Goal: Task Accomplishment & Management: Use online tool/utility

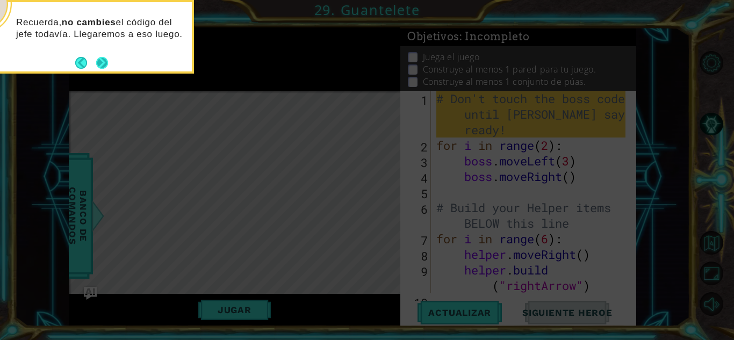
click at [102, 57] on button "Next" at bounding box center [102, 63] width 12 height 12
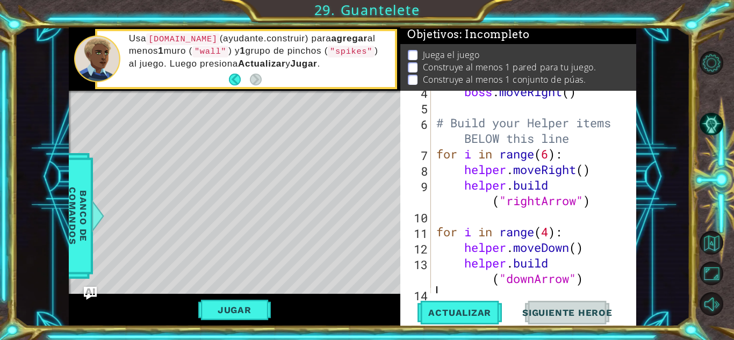
scroll to position [94, 0]
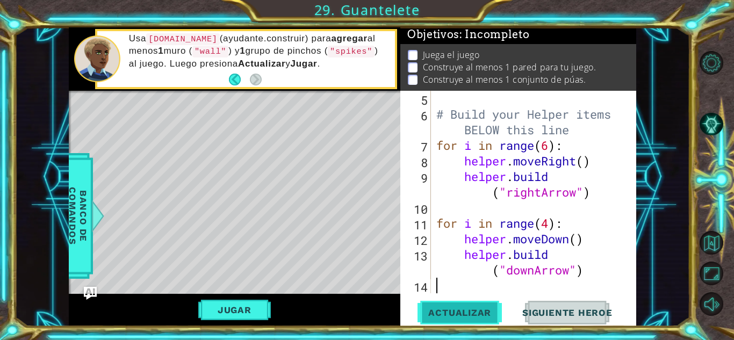
click at [451, 307] on span "Actualizar" at bounding box center [460, 312] width 84 height 11
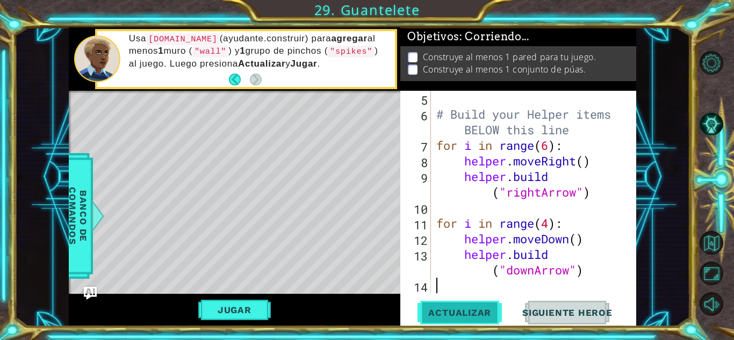
scroll to position [4, 0]
click at [550, 228] on div "# Build your Helper items BELOW this line for i in range ( 6 ) : helper . moveR…" at bounding box center [532, 208] width 197 height 234
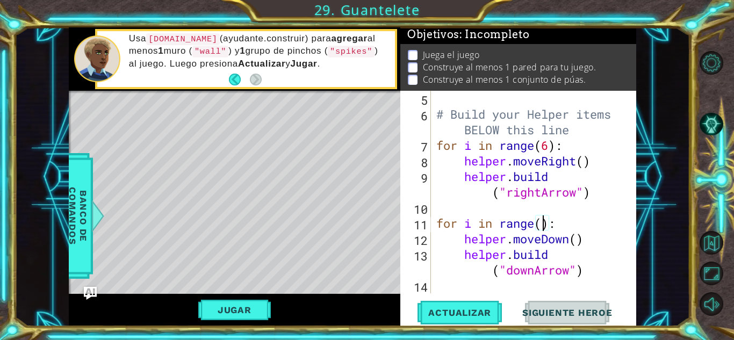
scroll to position [0, 5]
click at [553, 142] on div "# Build your Helper items BELOW this line for i in range ( 6 ) : helper . moveR…" at bounding box center [532, 208] width 197 height 234
click at [456, 316] on span "Actualizar" at bounding box center [460, 312] width 84 height 11
click at [450, 317] on span "Actualizar" at bounding box center [460, 312] width 84 height 11
click at [549, 223] on div "# Build your Helper items BELOW this line for i in range ( 6 ) : helper . moveR…" at bounding box center [532, 208] width 197 height 234
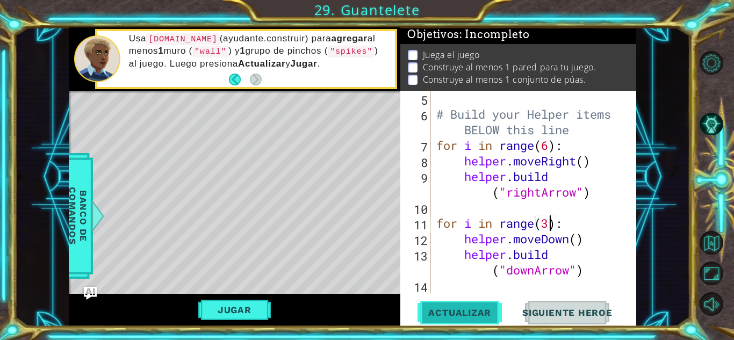
click at [466, 308] on span "Actualizar" at bounding box center [460, 312] width 84 height 11
click at [464, 313] on span "Actualizar" at bounding box center [460, 312] width 84 height 11
click at [586, 269] on div "# Build your Helper items BELOW this line for i in range ( 6 ) : helper . moveR…" at bounding box center [532, 208] width 197 height 234
type textarea "[DOMAIN_NAME]("downArrow")"
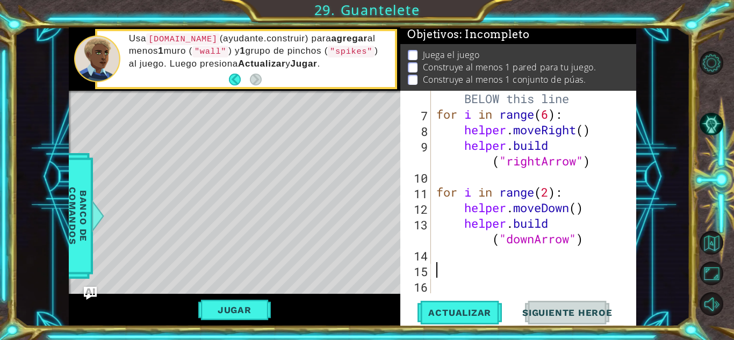
scroll to position [125, 0]
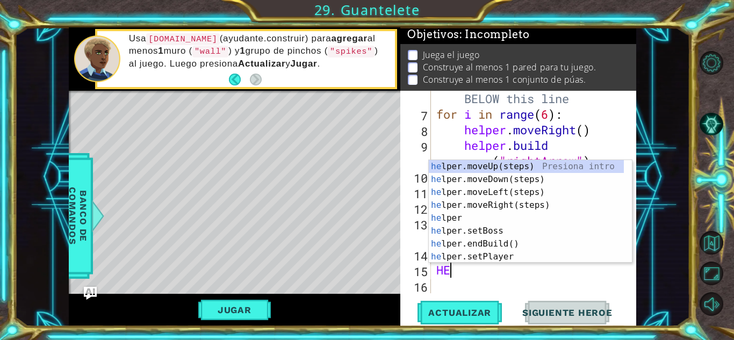
type textarea "H"
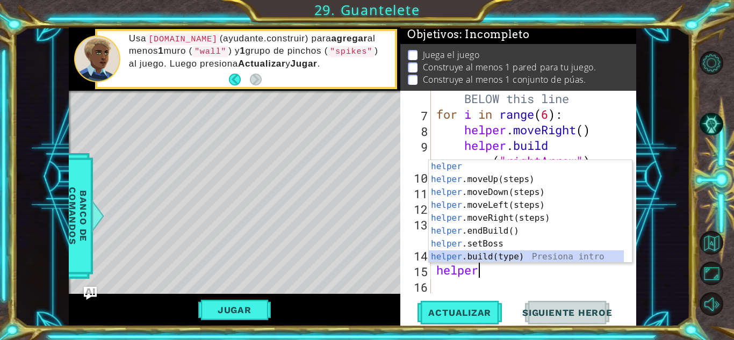
click at [588, 260] on div "helper Presiona intro helper .moveUp(steps) Presiona intro helper .moveDown(ste…" at bounding box center [526, 224] width 195 height 129
type textarea "[DOMAIN_NAME]("wall")"
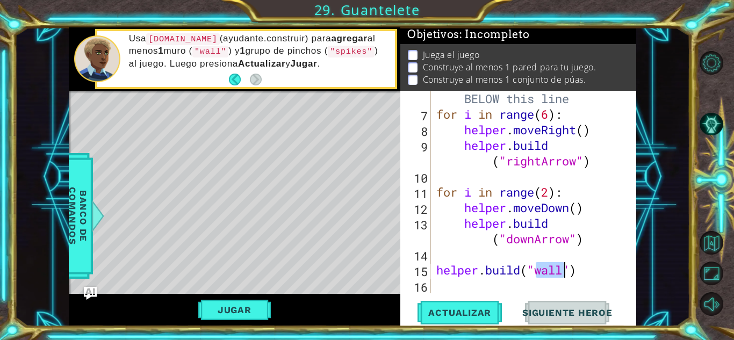
click at [590, 275] on div "# Build your Helper items BELOW this line for i in range ( 6 ) : helper . moveR…" at bounding box center [532, 199] width 197 height 249
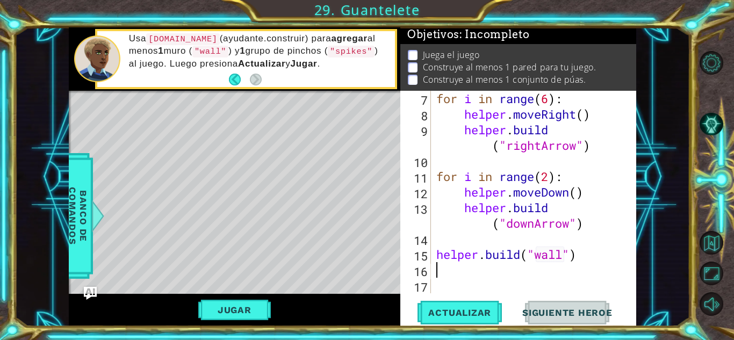
scroll to position [140, 0]
click at [475, 313] on span "Actualizar" at bounding box center [460, 312] width 84 height 11
click at [433, 239] on div "7 8 9 10 11 12 13 14 15 16 17 for i in range ( 6 ) : helper . moveRight ( ) hel…" at bounding box center [516, 192] width 233 height 203
click at [436, 253] on div "for i in range ( 6 ) : helper . moveRight ( ) helper . build ( "rightArrow" ) f…" at bounding box center [532, 208] width 197 height 234
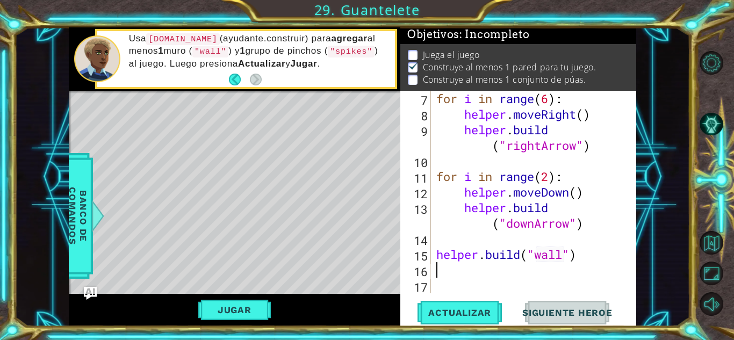
type textarea "[DOMAIN_NAME]("wall")"
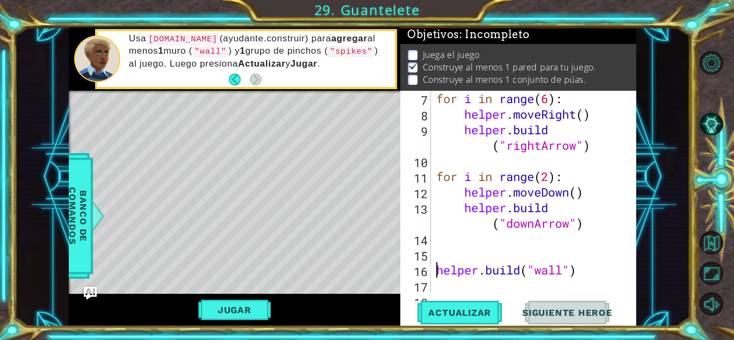
click at [442, 252] on div "for i in range ( 6 ) : helper . moveRight ( ) helper . build ( "rightArrow" ) f…" at bounding box center [532, 208] width 197 height 234
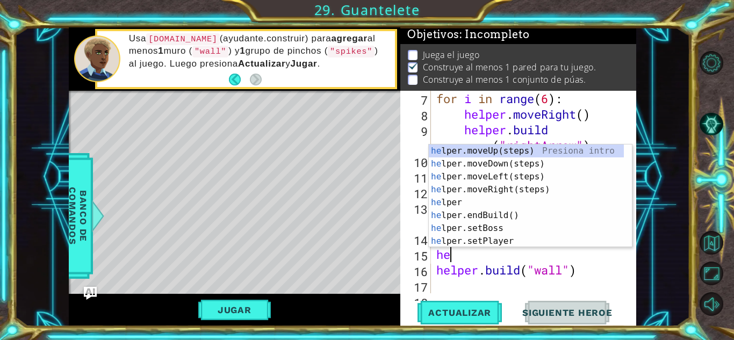
type textarea "hel"
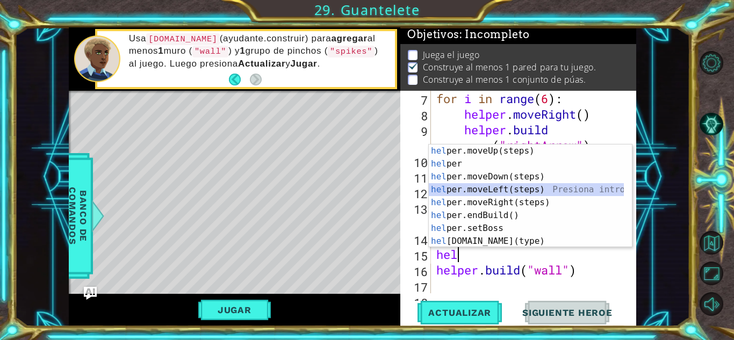
click at [488, 192] on div "hel per.moveUp(steps) Presiona intro hel per Presiona intro hel per.moveDown(st…" at bounding box center [526, 209] width 195 height 129
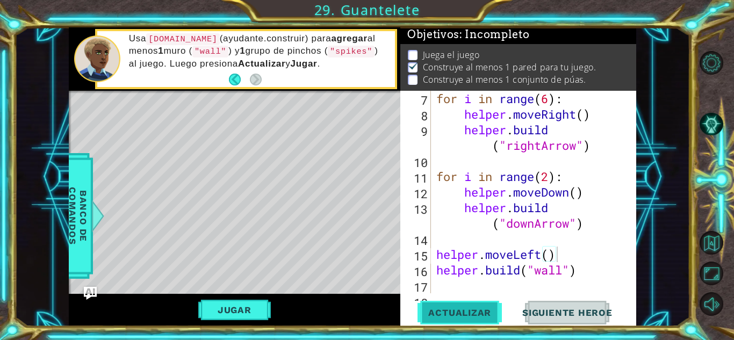
click at [455, 312] on span "Actualizar" at bounding box center [460, 312] width 84 height 11
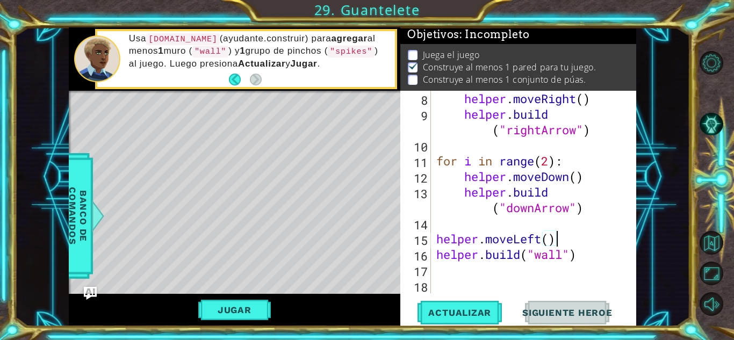
type textarea "[DOMAIN_NAME]("wall")"
drag, startPoint x: 463, startPoint y: 251, endPoint x: 462, endPoint y: 265, distance: 14.5
click at [463, 266] on div "helper . moveRight ( ) helper . build ( "rightArrow" ) for i in range ( 2 ) : h…" at bounding box center [532, 208] width 197 height 234
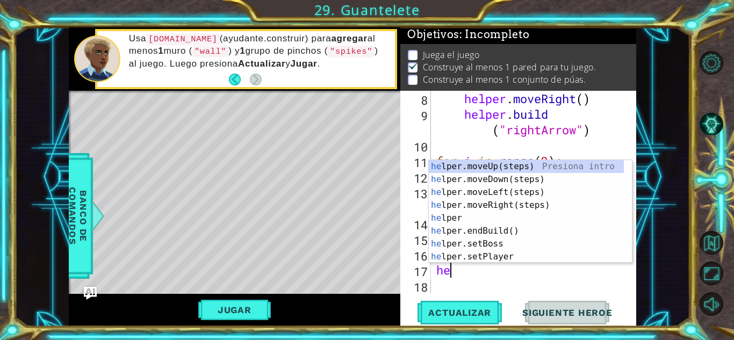
type textarea "hel"
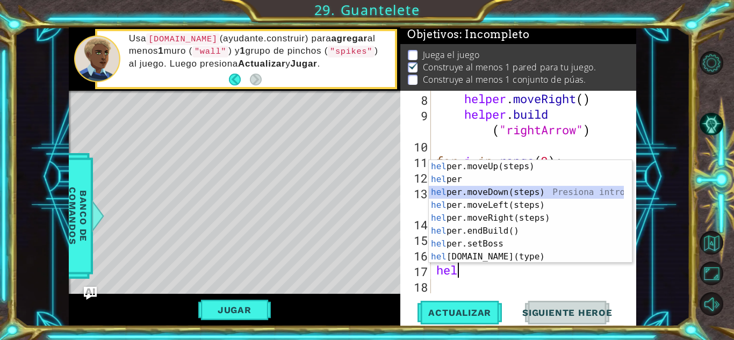
click at [501, 191] on div "hel per.moveUp(steps) Presiona intro hel per Presiona intro hel per.moveDown(st…" at bounding box center [526, 224] width 195 height 129
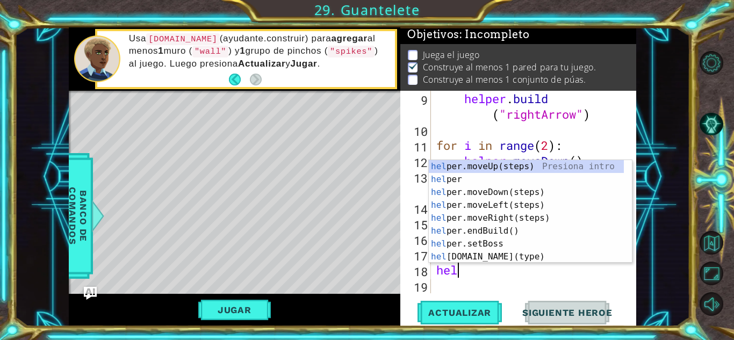
scroll to position [0, 1]
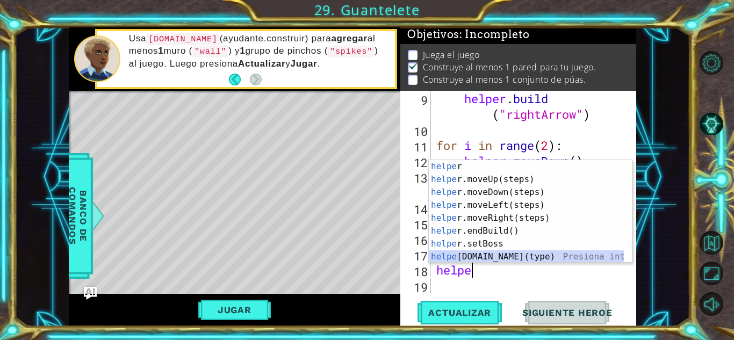
click at [483, 255] on div "helpe r Presiona intro helpe r.moveUp(steps) Presiona intro helpe r.moveDown(st…" at bounding box center [526, 224] width 195 height 129
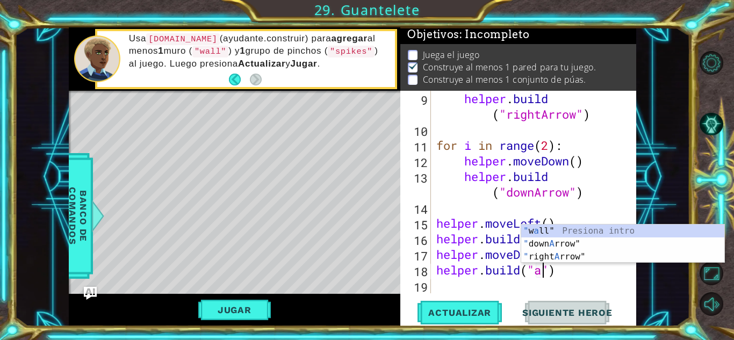
scroll to position [0, 5]
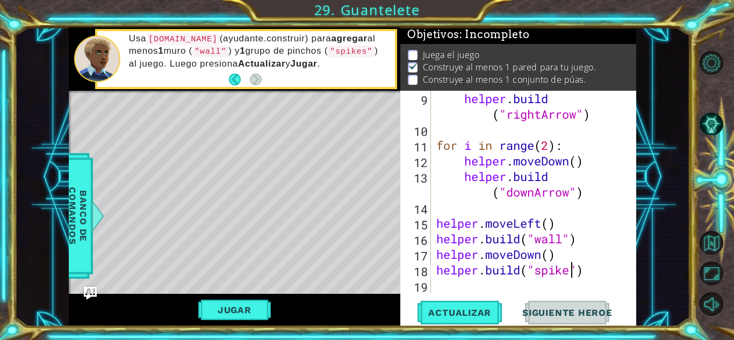
type textarea "[DOMAIN_NAME]("spikes")"
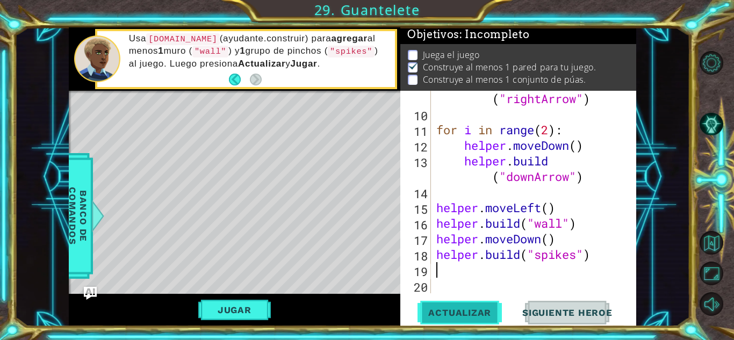
click at [476, 305] on button "Actualizar" at bounding box center [460, 313] width 84 height 24
type textarea "he"
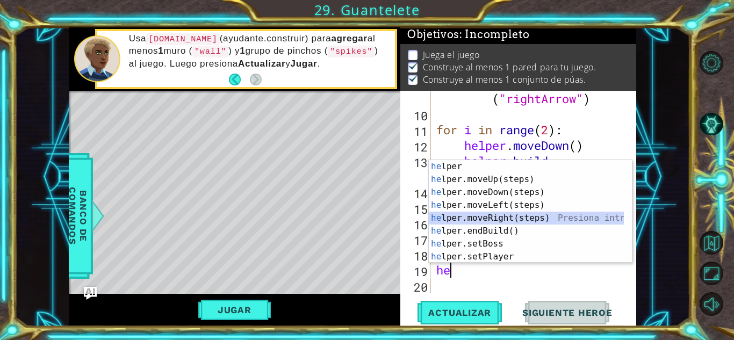
click at [506, 220] on div "he lper Presiona intro he lper.moveUp(steps) Presiona intro he lper.moveDown(st…" at bounding box center [526, 224] width 195 height 129
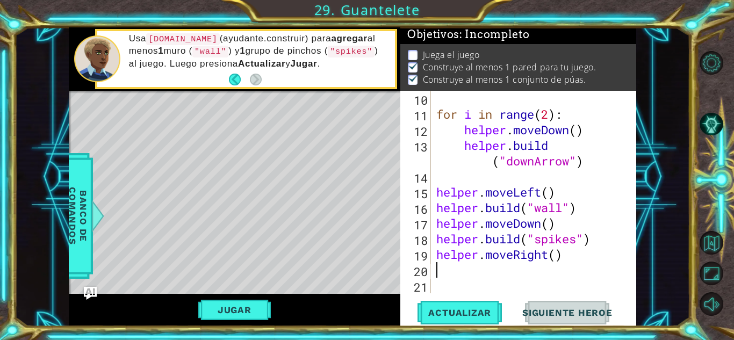
scroll to position [203, 0]
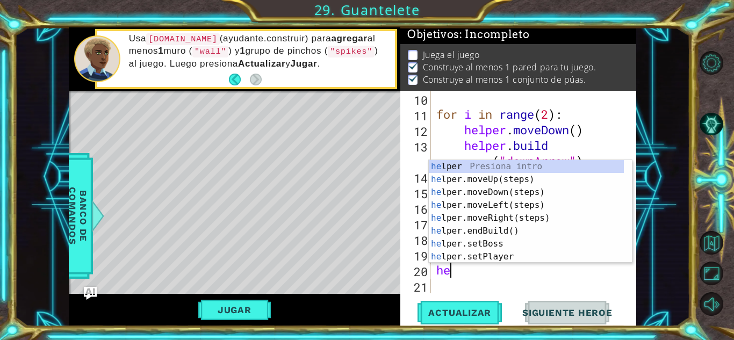
type textarea "hel"
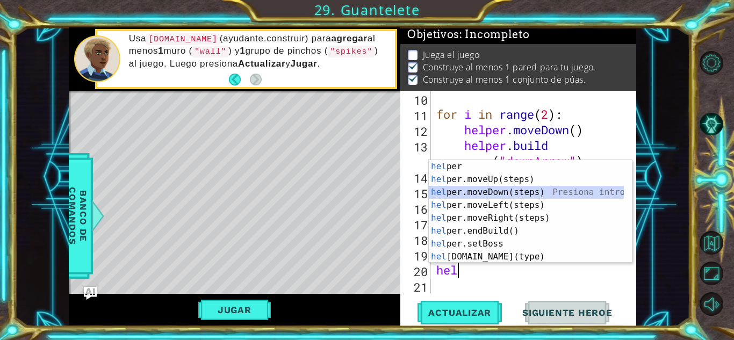
click at [480, 195] on div "hel per Presiona intro hel per.moveUp(steps) Presiona intro hel per.moveDown(st…" at bounding box center [526, 224] width 195 height 129
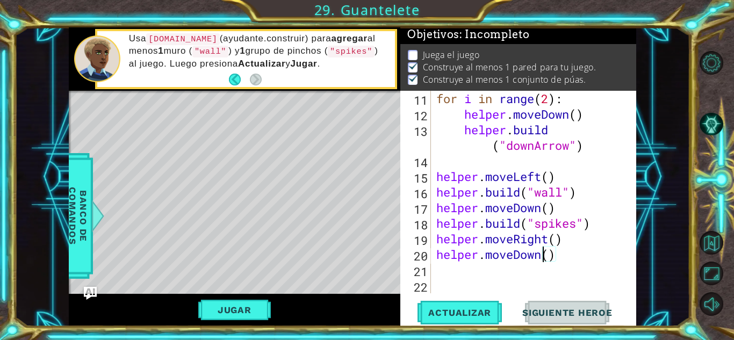
click at [542, 260] on div "for i in range ( 2 ) : helper . moveDown ( ) helper . build ( "downArrow" ) hel…" at bounding box center [532, 208] width 197 height 234
type textarea "helper.moveDown()"
click at [517, 266] on div "for i in range ( 2 ) : helper . moveDown ( ) helper . build ( "downArrow" ) hel…" at bounding box center [532, 208] width 197 height 234
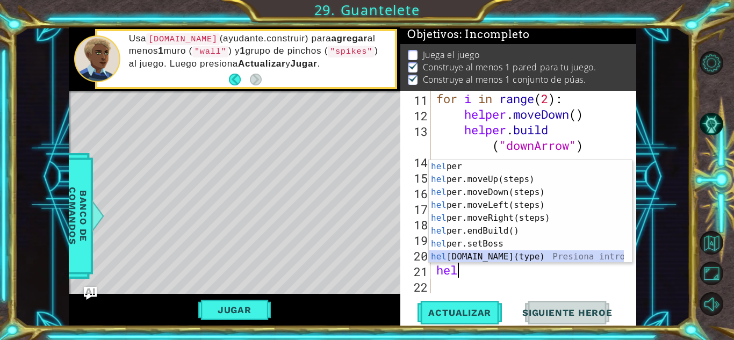
click at [498, 256] on div "hel per Presiona intro hel per.moveUp(steps) Presiona intro hel per.moveDown(st…" at bounding box center [526, 224] width 195 height 129
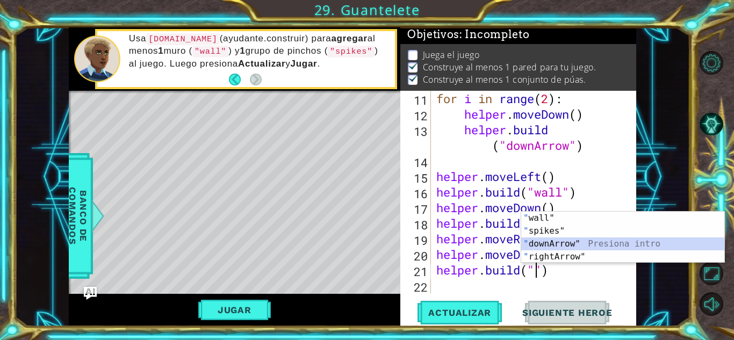
click at [554, 245] on div "" wall" Presiona intro " spikes" Presiona intro " downArrow" Presiona intro " r…" at bounding box center [622, 250] width 203 height 77
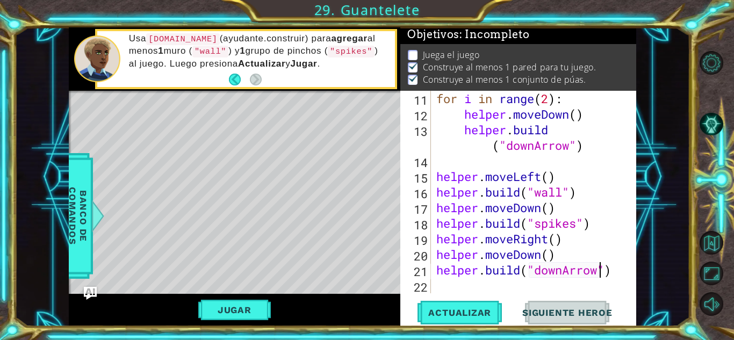
click at [576, 234] on div "for i in range ( 2 ) : helper . moveDown ( ) helper . build ( "downArrow" ) hel…" at bounding box center [532, 208] width 197 height 234
type textarea "helper.moveRight()"
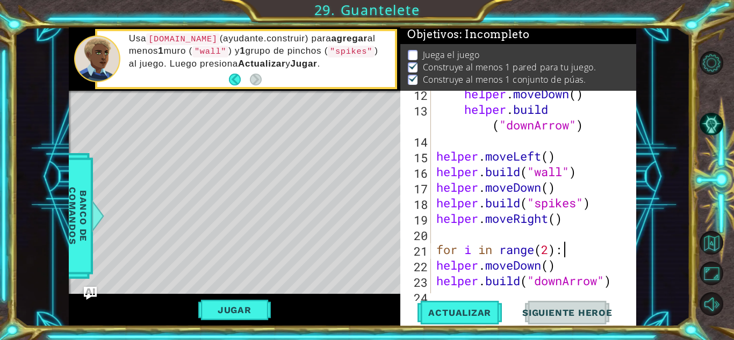
scroll to position [249, 0]
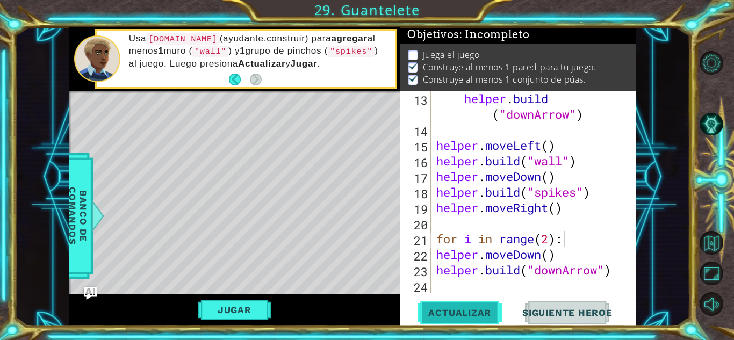
click at [469, 307] on span "Actualizar" at bounding box center [460, 312] width 84 height 11
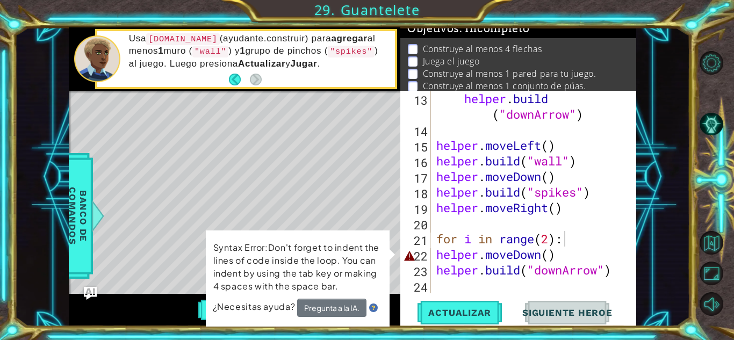
click at [433, 253] on div "for i in range(2): 13 14 15 16 17 18 19 20 21 22 23 24 helper . build ( "downAr…" at bounding box center [516, 192] width 233 height 203
click at [448, 251] on div "helper . build ( "downArrow" ) helper . moveLeft ( ) helper . build ( "wall" ) …" at bounding box center [532, 215] width 197 height 249
click at [433, 250] on div "helper.moveDown() 13 14 15 16 17 18 19 20 21 22 23 24 helper . build ( "downArr…" at bounding box center [516, 192] width 233 height 203
click at [436, 252] on div "helper . build ( "downArrow" ) helper . moveLeft ( ) helper . build ( "wall" ) …" at bounding box center [532, 215] width 197 height 249
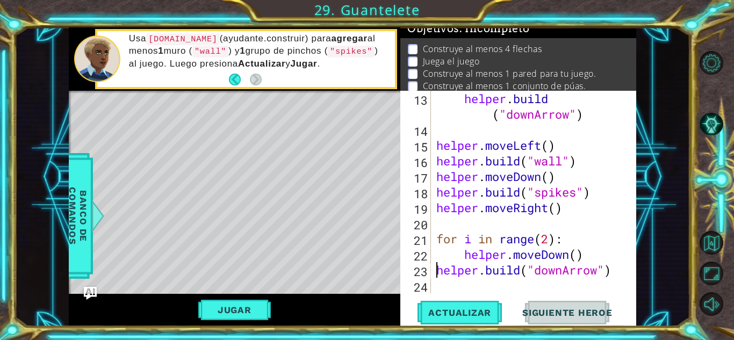
click at [436, 268] on div "helper . build ( "downArrow" ) helper . moveLeft ( ) helper . build ( "wall" ) …" at bounding box center [532, 215] width 197 height 249
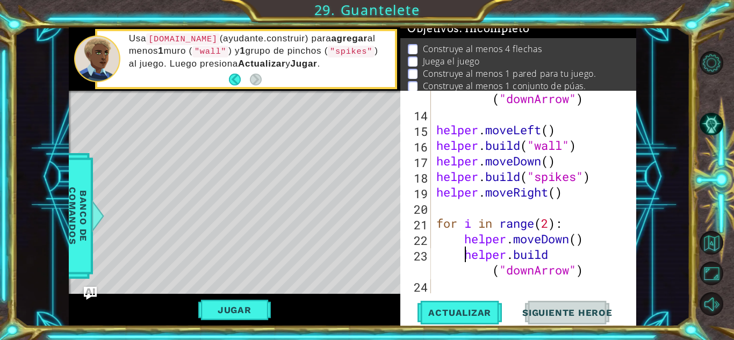
scroll to position [265, 0]
click at [467, 314] on span "Actualizar" at bounding box center [460, 312] width 84 height 11
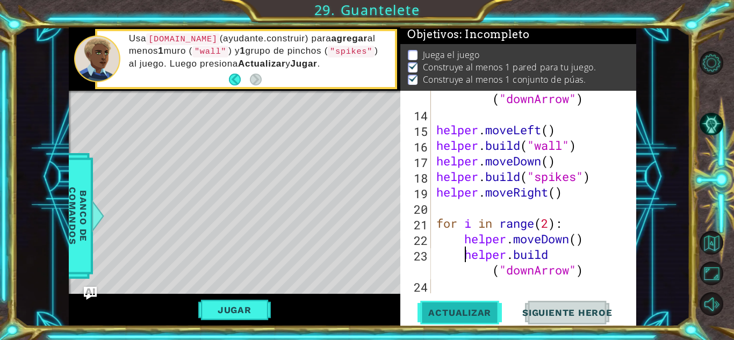
scroll to position [15, 0]
click at [241, 306] on button "Jugar" at bounding box center [234, 310] width 73 height 20
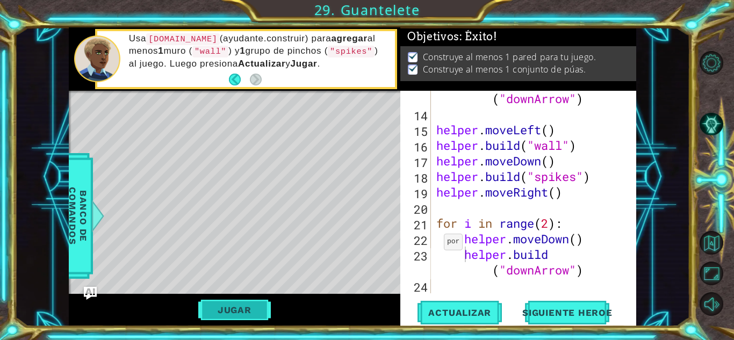
scroll to position [4, 0]
click at [553, 310] on span "Siguiente Heroe" at bounding box center [568, 312] width 112 height 11
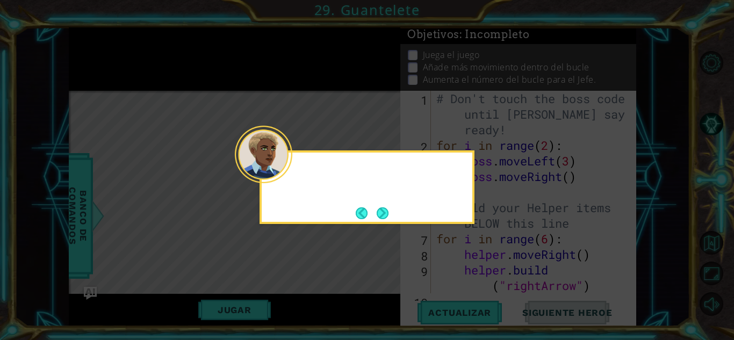
scroll to position [0, 0]
click at [378, 211] on button "Next" at bounding box center [383, 213] width 12 height 12
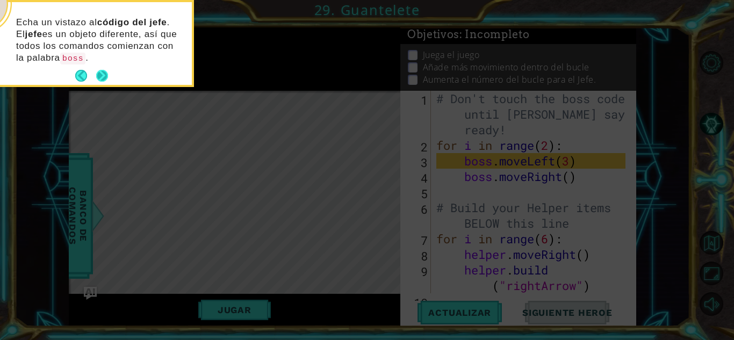
click at [107, 78] on button "Next" at bounding box center [102, 76] width 12 height 12
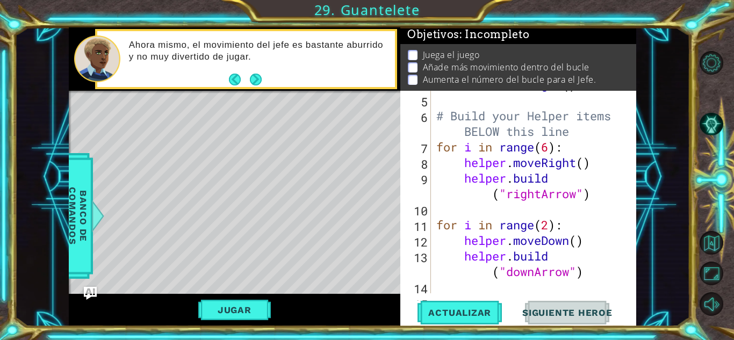
scroll to position [92, 0]
click at [548, 152] on div "boss . moveRight ( ) # Build your Helper items BELOW this line for i in range (…" at bounding box center [532, 194] width 197 height 234
click at [553, 220] on div "boss . moveRight ( ) # Build your Helper items BELOW this line for i in range (…" at bounding box center [532, 194] width 197 height 234
click at [464, 304] on button "Actualizar" at bounding box center [460, 313] width 84 height 24
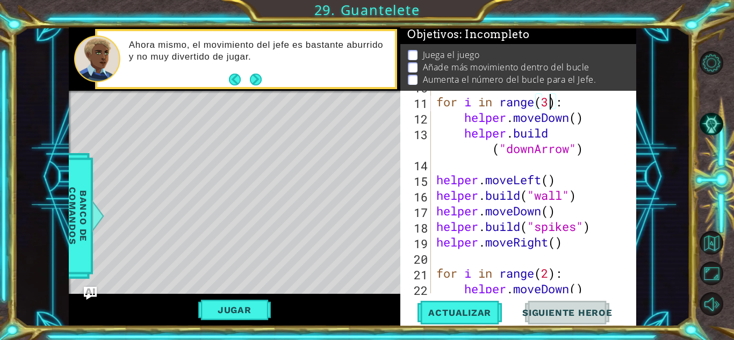
scroll to position [216, 0]
type textarea "for i in range(2):"
click at [447, 310] on span "Actualizar" at bounding box center [460, 312] width 84 height 11
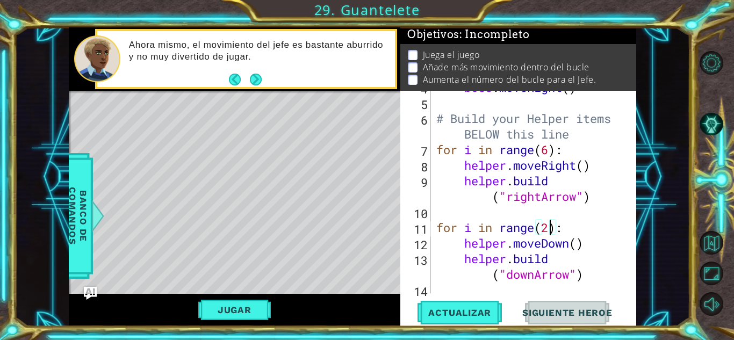
scroll to position [0, 0]
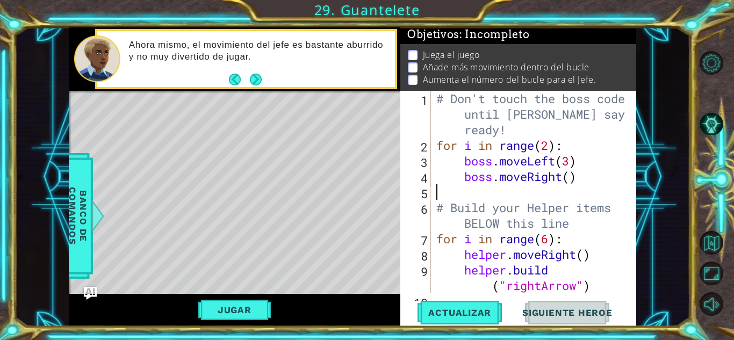
click at [498, 193] on div "# Don't touch the boss code until [PERSON_NAME] says you're ready! for i in ran…" at bounding box center [532, 223] width 197 height 265
click at [461, 185] on div "# Don't touch the boss code until [PERSON_NAME] says you're ready! for i in ran…" at bounding box center [532, 223] width 197 height 265
click at [459, 197] on div "# Don't touch the boss code until [PERSON_NAME] says you're ready! for i in ran…" at bounding box center [532, 223] width 197 height 265
click at [571, 197] on div "# Don't touch the boss code until [PERSON_NAME] says you're ready! for i in ran…" at bounding box center [532, 223] width 197 height 265
click at [569, 175] on div "# Don't touch the boss code until [PERSON_NAME] says you're ready! for i in ran…" at bounding box center [532, 223] width 197 height 265
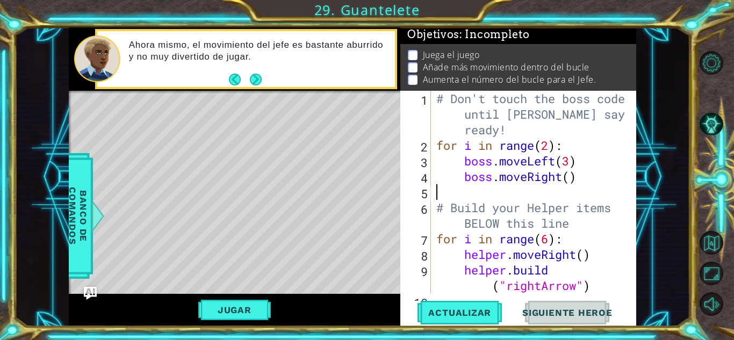
type textarea "boss.moveRight()"
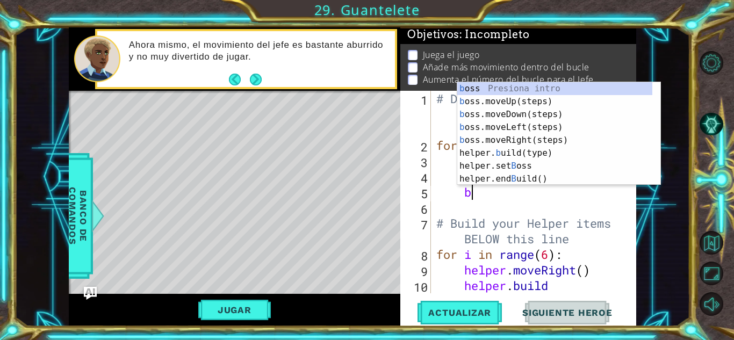
scroll to position [0, 1]
type textarea "bo"
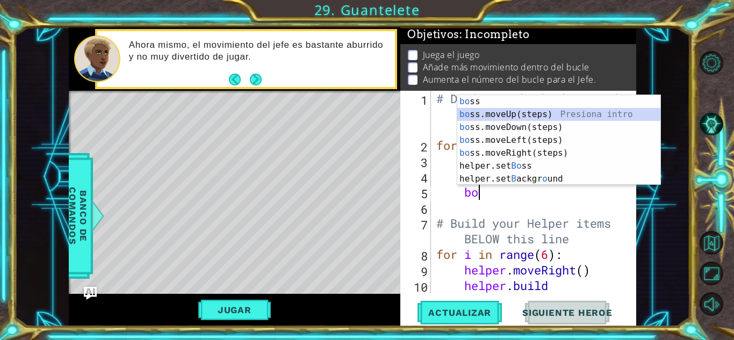
click at [507, 111] on div "bo ss Presiona intro bo ss.moveUp(steps) Presiona intro bo ss.moveDown(steps) P…" at bounding box center [558, 153] width 203 height 116
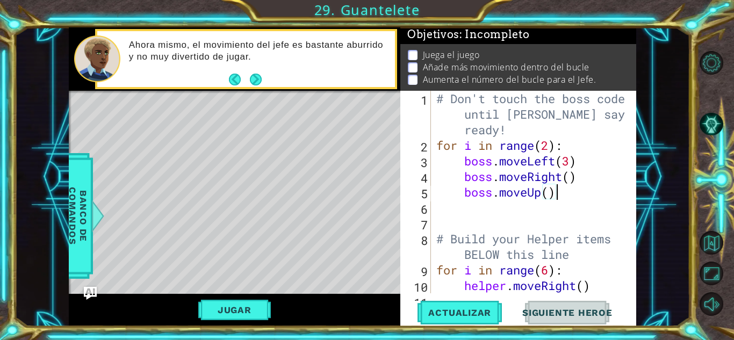
click at [561, 191] on div "# Don't touch the boss code until [PERSON_NAME] says you're ready! for i in ran…" at bounding box center [532, 231] width 197 height 281
type textarea "boss.moveUp(3)"
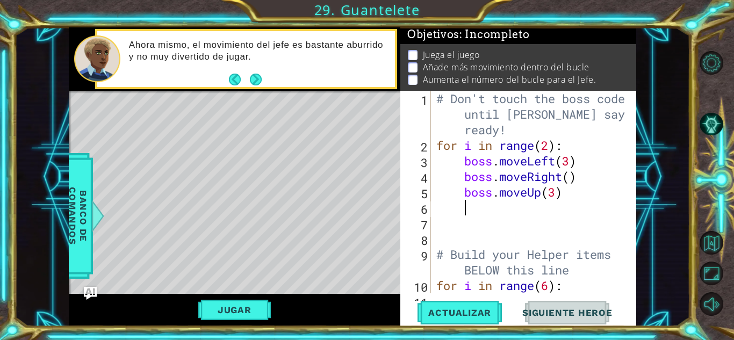
scroll to position [0, 0]
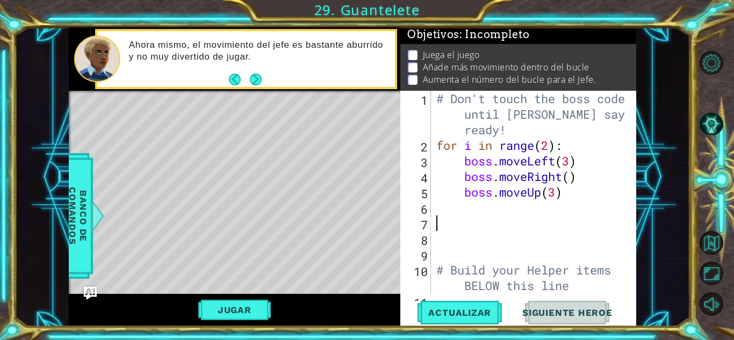
type textarea "b"
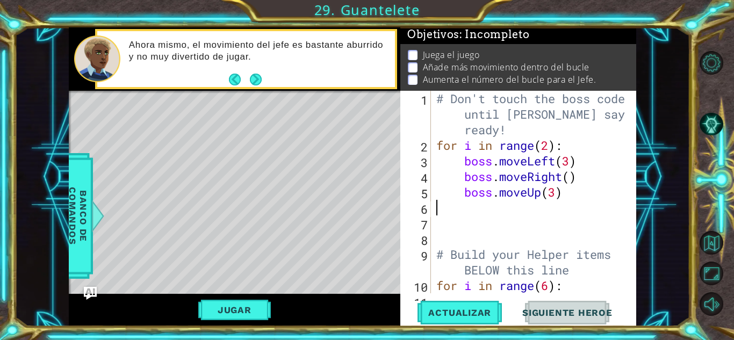
type textarea "boss.moveUp(3)"
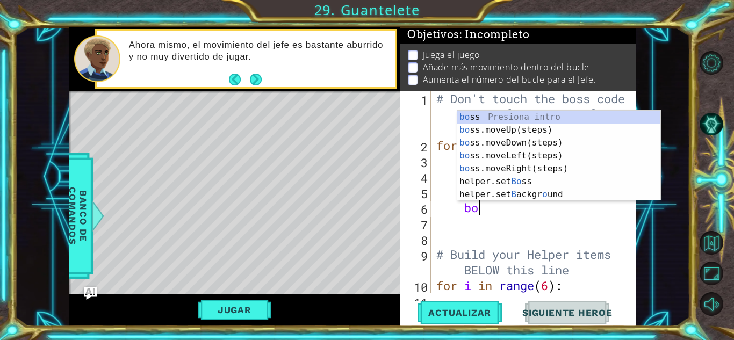
scroll to position [0, 2]
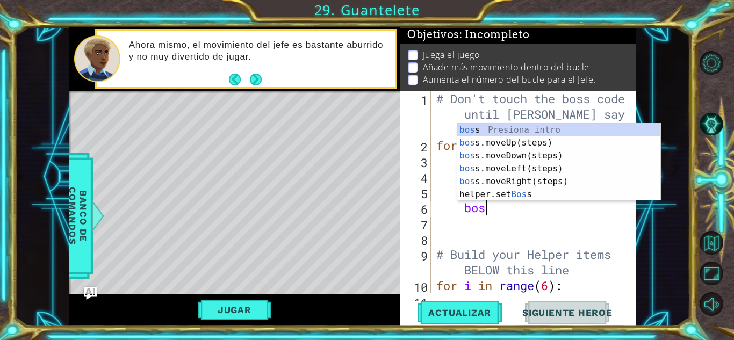
type textarea "boss"
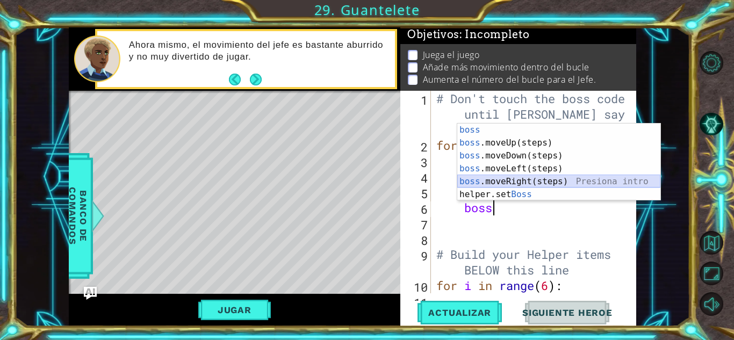
click at [547, 179] on div "boss Presiona intro boss .moveUp(steps) Presiona intro boss .moveDown(steps) Pr…" at bounding box center [558, 175] width 203 height 103
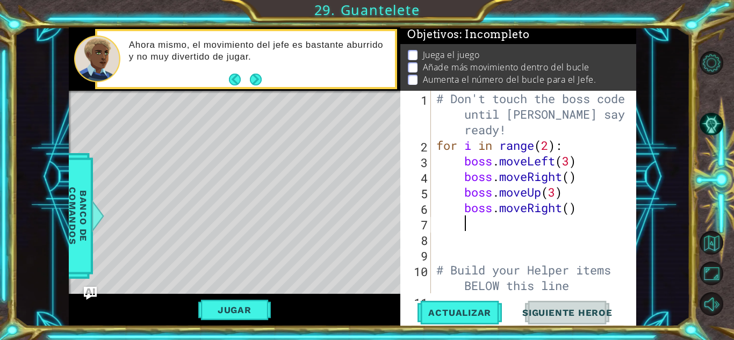
click at [529, 229] on div "# Don't touch the boss code until [PERSON_NAME] says you're ready! for i in ran…" at bounding box center [532, 223] width 197 height 265
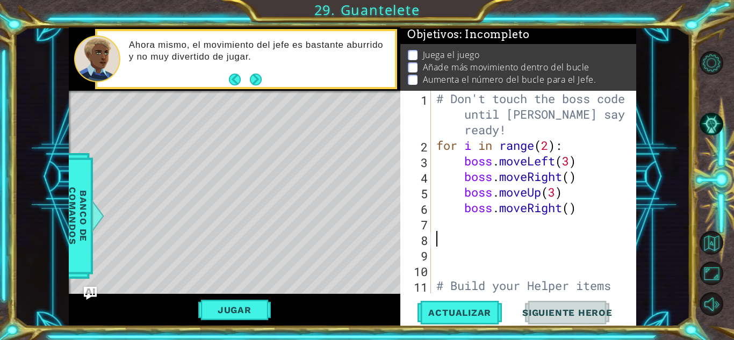
scroll to position [0, 0]
type textarea ","
click at [477, 322] on button "Actualizar" at bounding box center [460, 313] width 84 height 24
click at [544, 145] on div "# Don't touch the boss code until [PERSON_NAME] says you're ready! for i in ran…" at bounding box center [532, 231] width 197 height 281
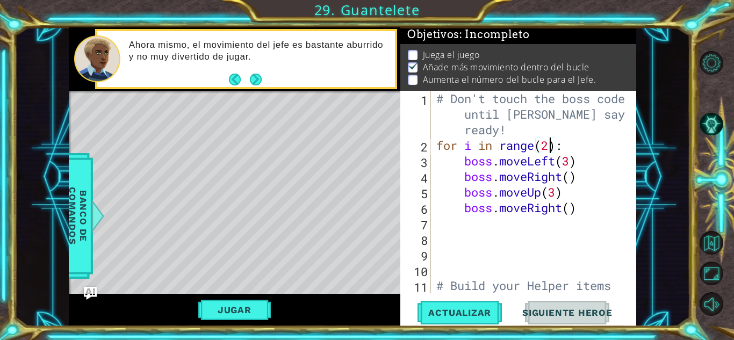
type textarea "for i in range(3):"
click at [460, 227] on div "# Don't touch the boss code until [PERSON_NAME] says you're ready! for i in ran…" at bounding box center [532, 231] width 197 height 281
click at [450, 307] on span "Actualizar" at bounding box center [460, 312] width 84 height 11
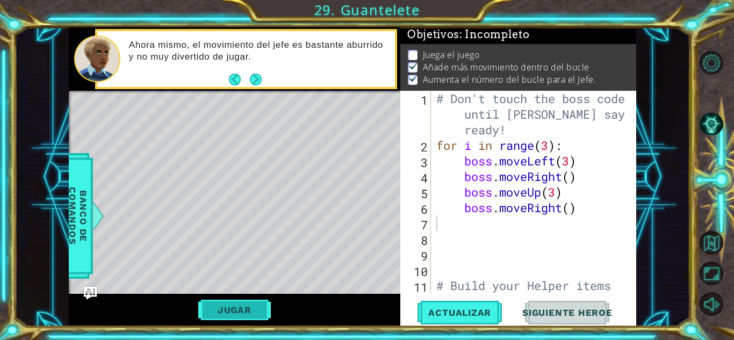
click at [233, 301] on button "Jugar" at bounding box center [234, 310] width 73 height 20
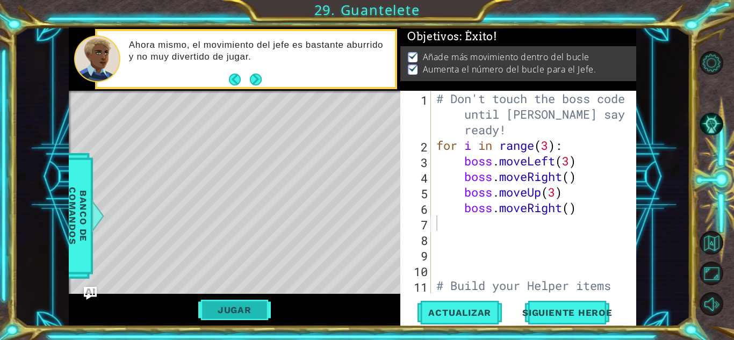
scroll to position [4, 0]
click at [562, 309] on span "Siguiente Heroe" at bounding box center [568, 314] width 112 height 11
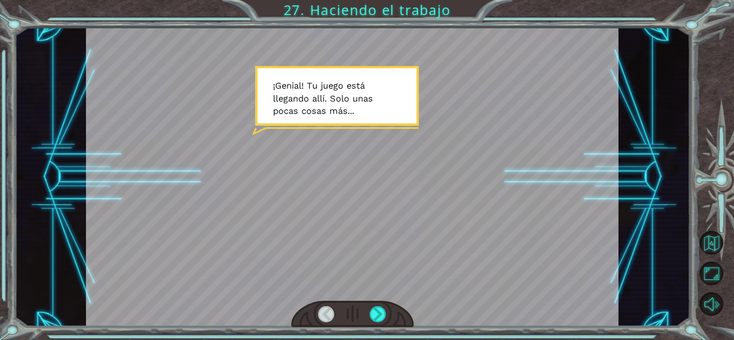
click at [384, 305] on div at bounding box center [352, 314] width 123 height 27
click at [374, 312] on div at bounding box center [378, 314] width 17 height 16
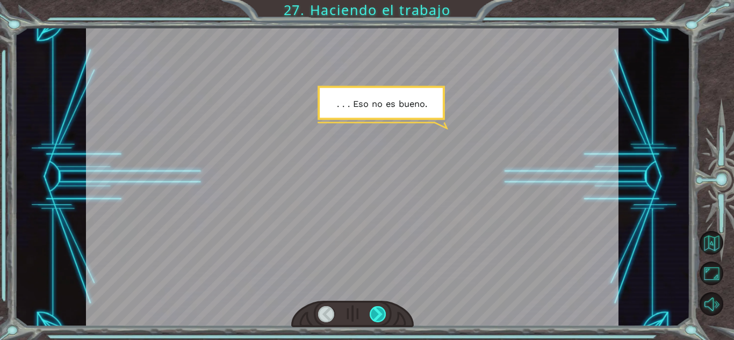
click at [374, 312] on div at bounding box center [378, 314] width 17 height 16
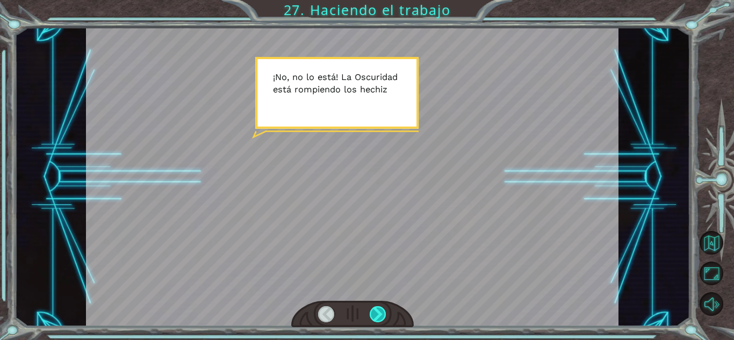
click at [374, 312] on div at bounding box center [378, 314] width 17 height 16
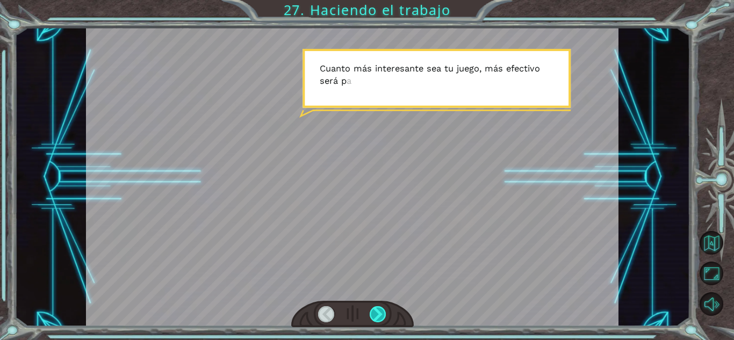
click at [371, 314] on div at bounding box center [378, 314] width 17 height 16
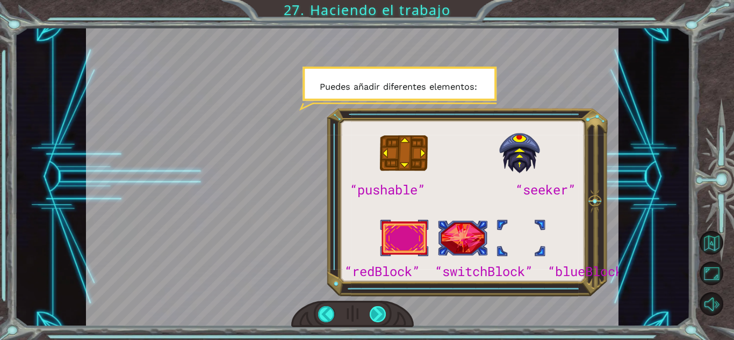
click at [371, 314] on div at bounding box center [378, 314] width 17 height 16
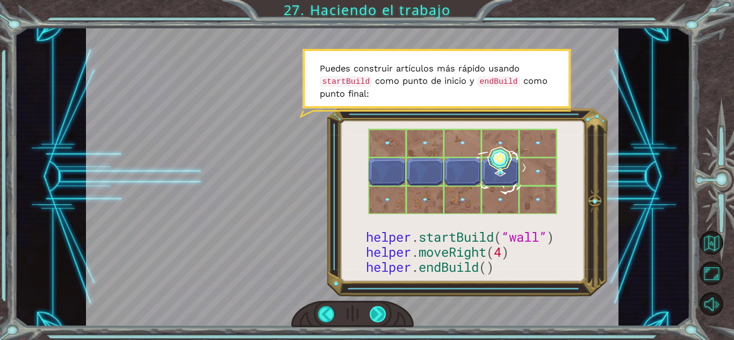
click at [373, 320] on div at bounding box center [378, 314] width 17 height 16
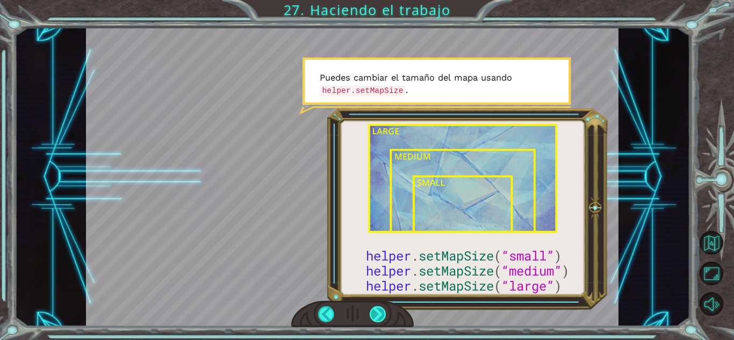
click at [374, 321] on div at bounding box center [378, 314] width 17 height 16
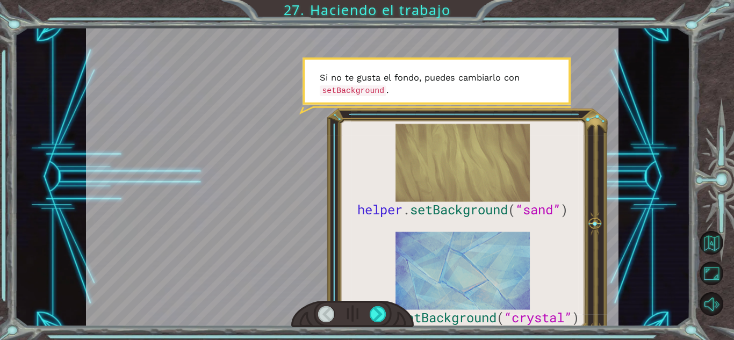
click at [324, 318] on div at bounding box center [326, 314] width 17 height 16
click at [383, 310] on div at bounding box center [378, 314] width 17 height 16
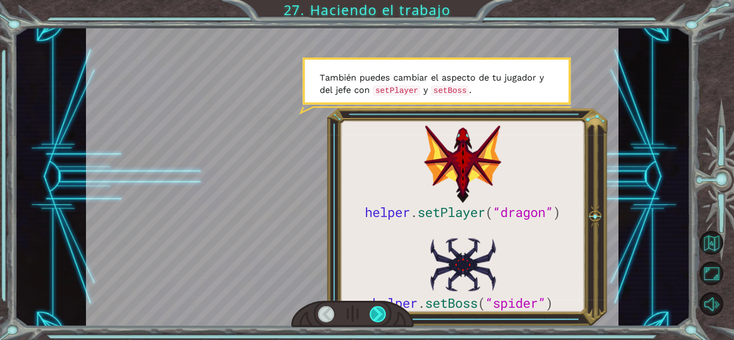
click at [382, 311] on div at bounding box center [378, 314] width 17 height 16
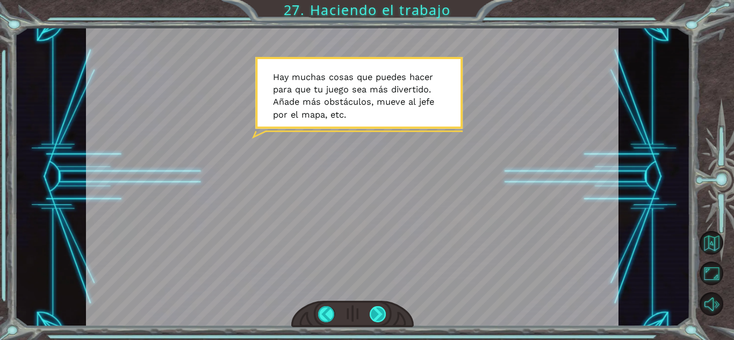
click at [382, 311] on div at bounding box center [378, 314] width 17 height 16
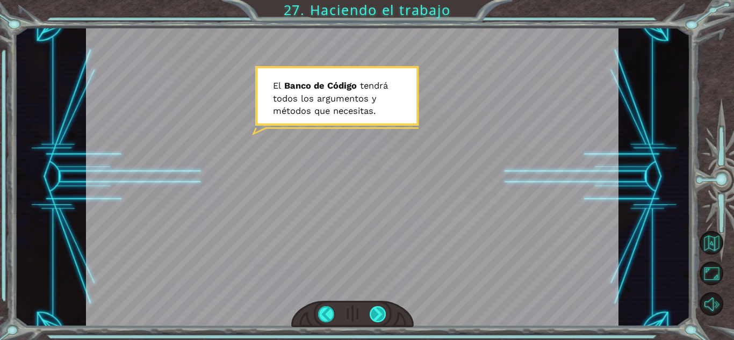
click at [382, 311] on div at bounding box center [378, 314] width 17 height 16
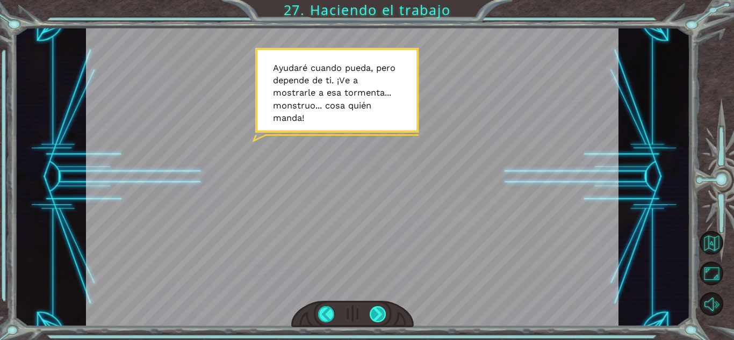
click at [382, 311] on div at bounding box center [378, 314] width 17 height 16
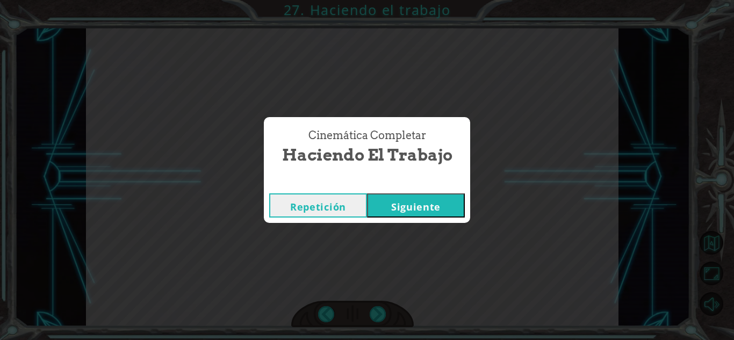
click at [405, 212] on button "Siguiente" at bounding box center [416, 206] width 98 height 24
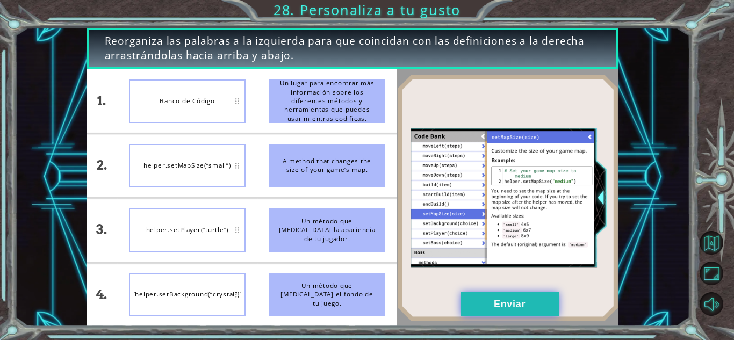
click at [513, 311] on button "Enviar" at bounding box center [510, 304] width 98 height 24
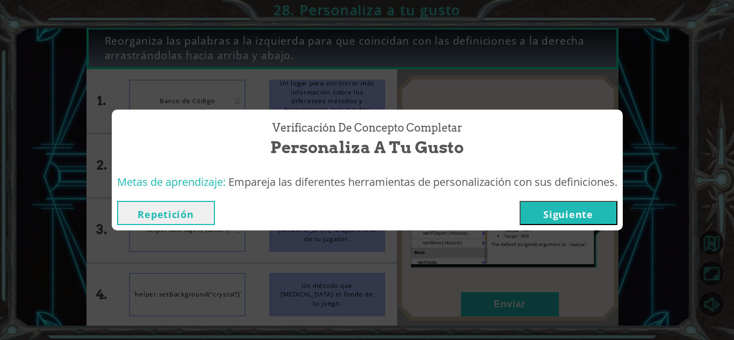
click at [573, 216] on button "Siguiente" at bounding box center [569, 213] width 98 height 24
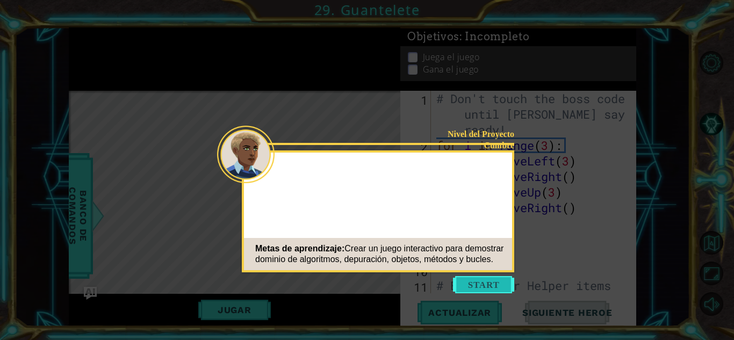
click at [489, 282] on button "Start" at bounding box center [483, 284] width 61 height 17
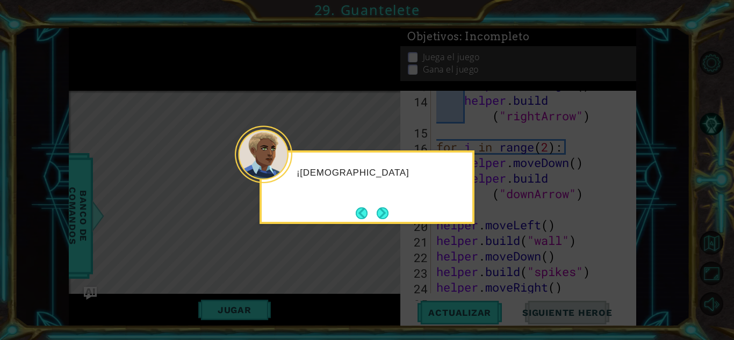
scroll to position [343, 0]
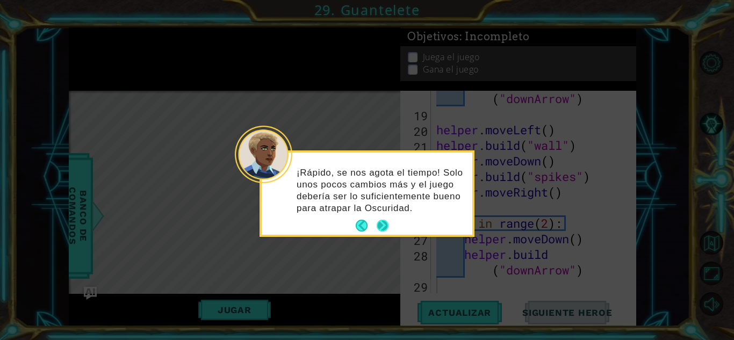
click at [381, 224] on button "Next" at bounding box center [383, 226] width 12 height 12
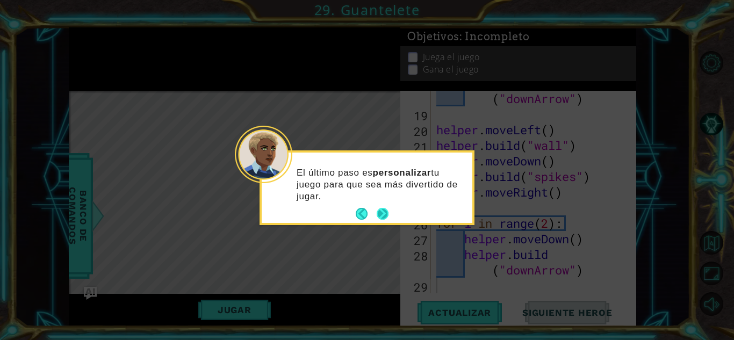
click at [386, 209] on button "Next" at bounding box center [383, 214] width 12 height 12
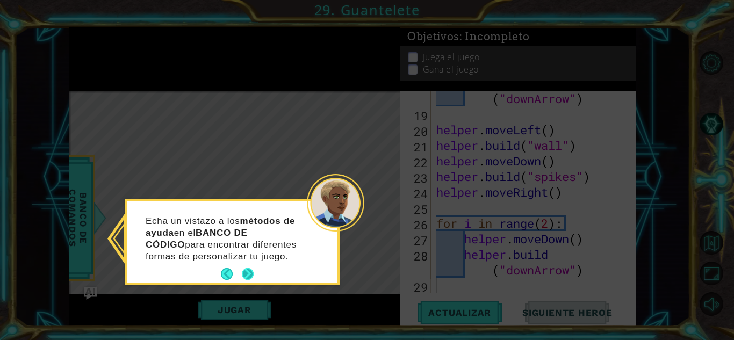
click at [246, 268] on button "Next" at bounding box center [248, 274] width 12 height 12
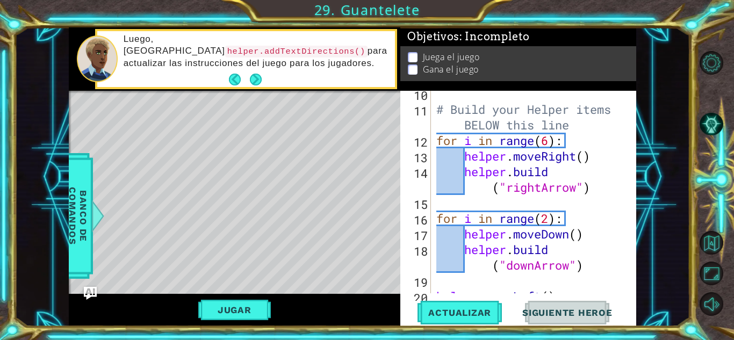
scroll to position [176, 0]
click at [427, 306] on button "Actualizar" at bounding box center [460, 313] width 84 height 24
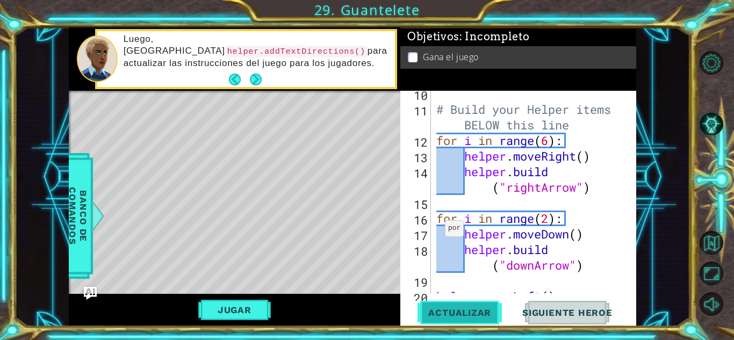
click at [432, 311] on span "Actualizar" at bounding box center [460, 312] width 84 height 11
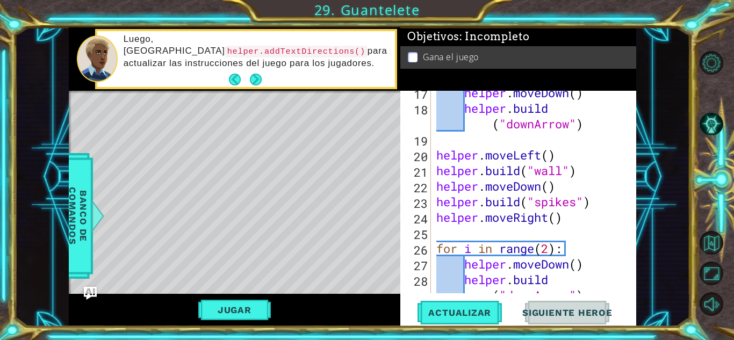
scroll to position [343, 0]
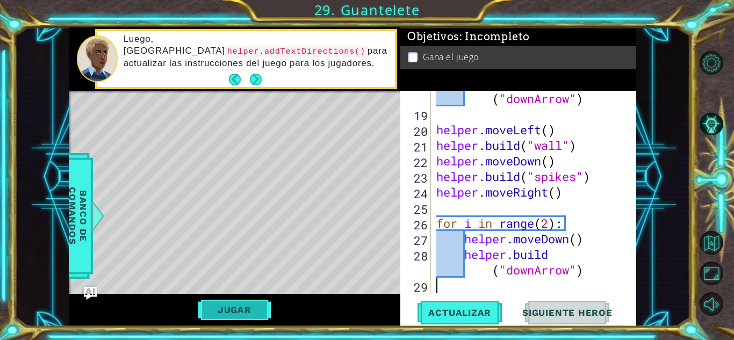
click at [228, 314] on button "Jugar" at bounding box center [234, 310] width 73 height 20
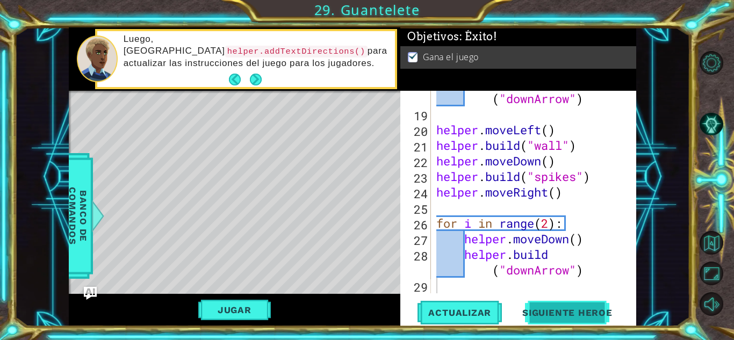
click at [578, 321] on button "Siguiente Heroe" at bounding box center [568, 315] width 112 height 24
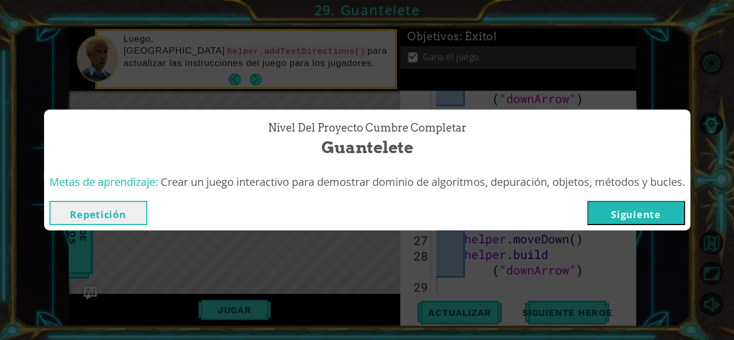
click at [669, 212] on button "Siguiente" at bounding box center [637, 213] width 98 height 24
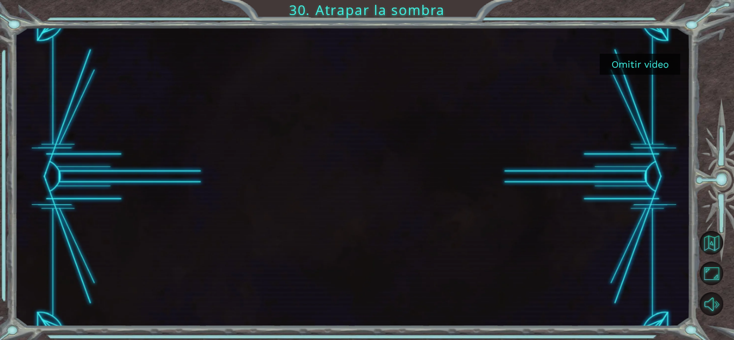
click at [661, 66] on button "Omitir video" at bounding box center [640, 64] width 81 height 21
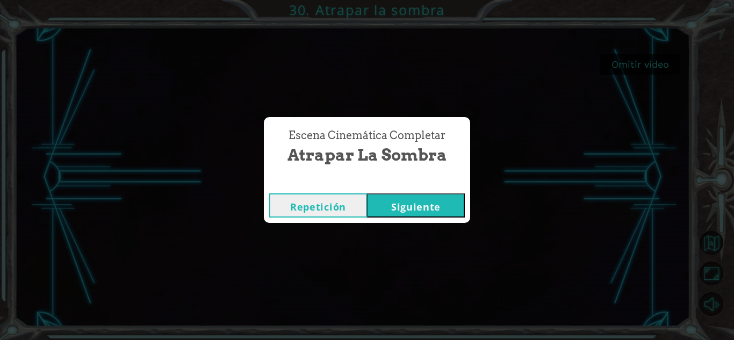
click at [452, 203] on button "Siguiente" at bounding box center [416, 206] width 98 height 24
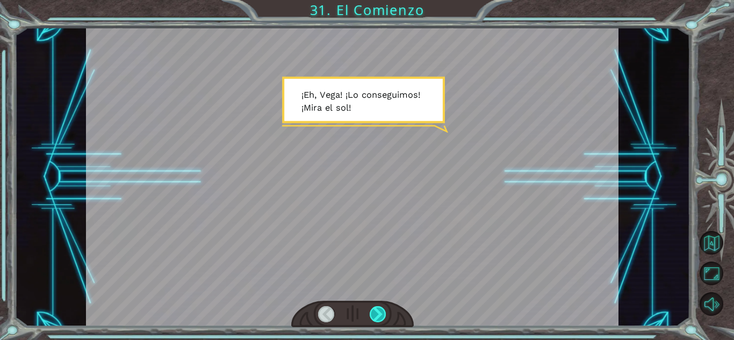
click at [377, 314] on div at bounding box center [378, 314] width 17 height 16
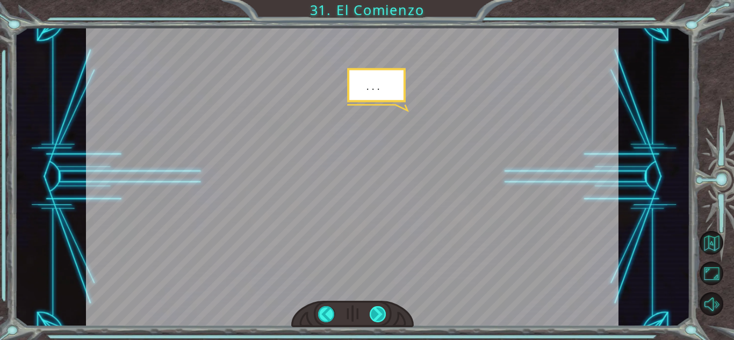
click at [370, 313] on div at bounding box center [378, 314] width 17 height 16
click at [376, 314] on div at bounding box center [378, 314] width 17 height 16
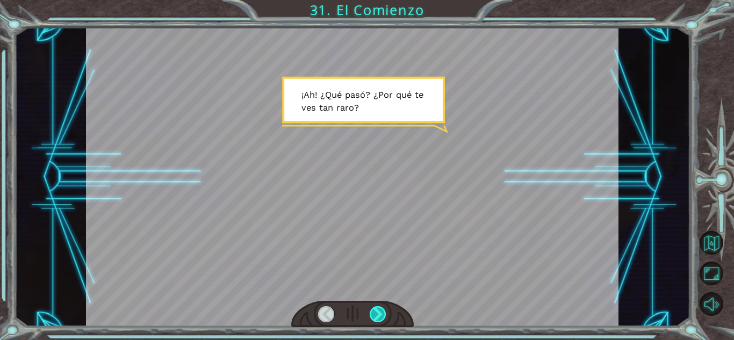
click at [376, 314] on div at bounding box center [378, 314] width 17 height 16
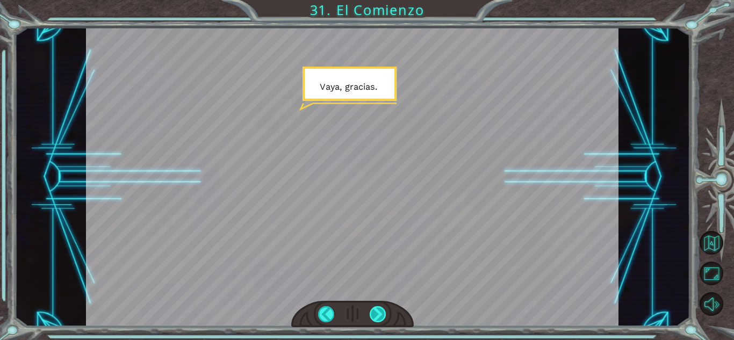
click at [376, 314] on div at bounding box center [378, 314] width 17 height 16
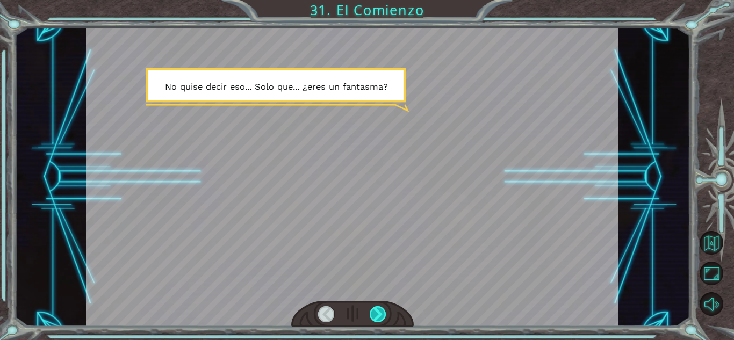
click at [376, 314] on div at bounding box center [378, 314] width 17 height 16
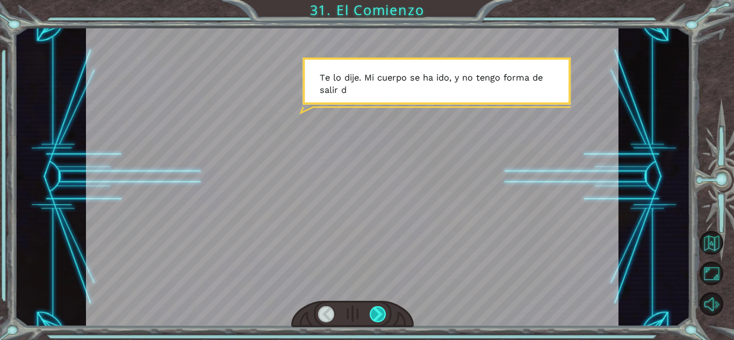
click at [376, 314] on div at bounding box center [378, 314] width 17 height 16
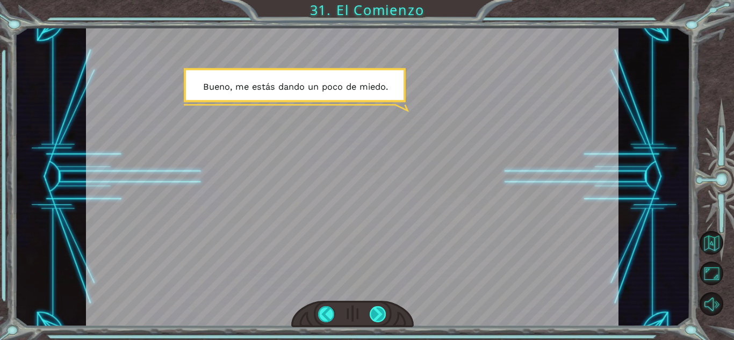
click at [376, 314] on div at bounding box center [378, 314] width 17 height 16
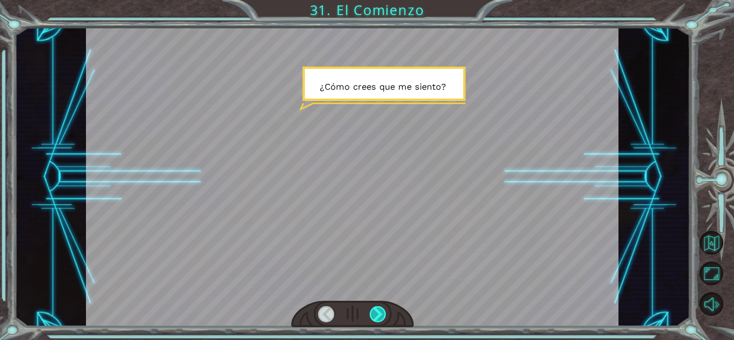
click at [376, 314] on div at bounding box center [378, 314] width 17 height 16
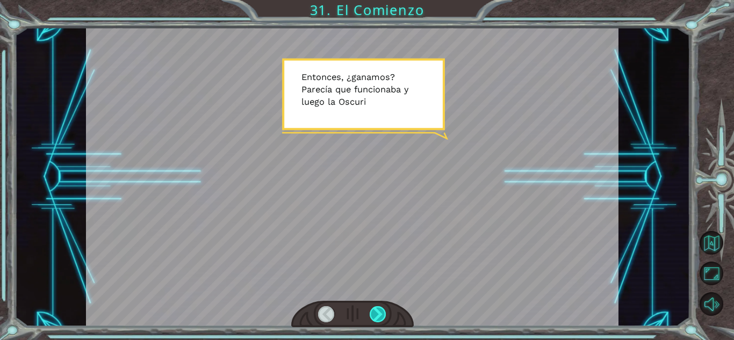
click at [376, 314] on div at bounding box center [378, 314] width 17 height 16
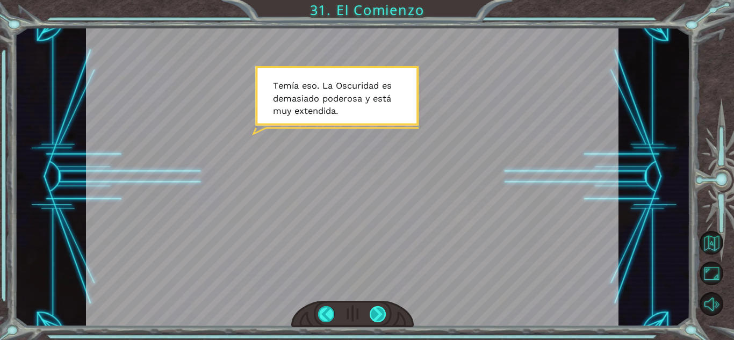
click at [376, 318] on div at bounding box center [378, 314] width 17 height 16
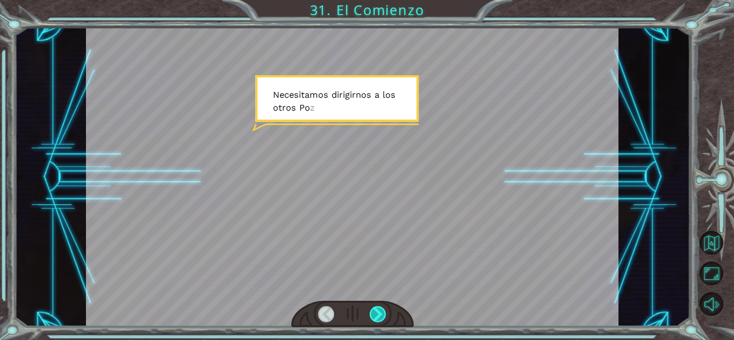
click at [376, 318] on div at bounding box center [378, 314] width 17 height 16
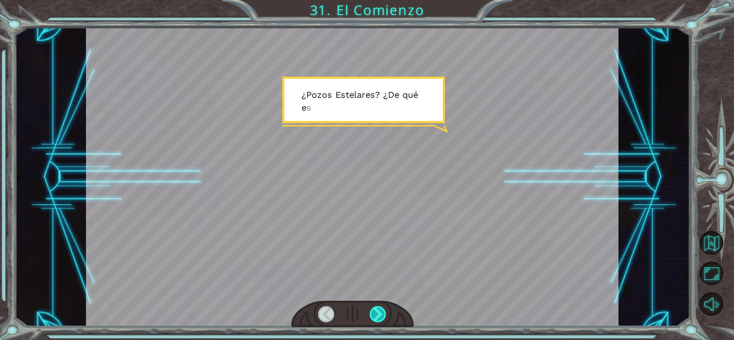
click at [376, 318] on div at bounding box center [378, 314] width 17 height 16
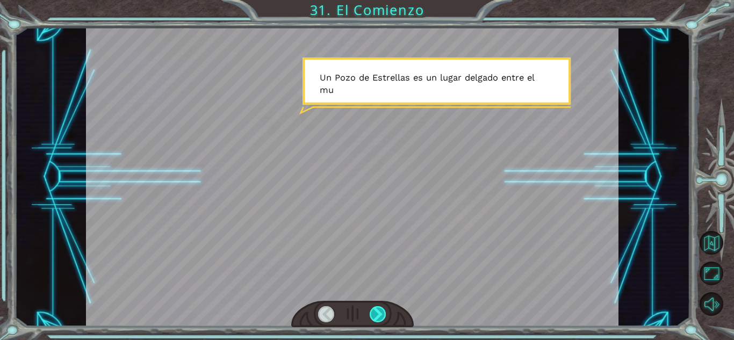
click at [376, 318] on div at bounding box center [378, 314] width 17 height 16
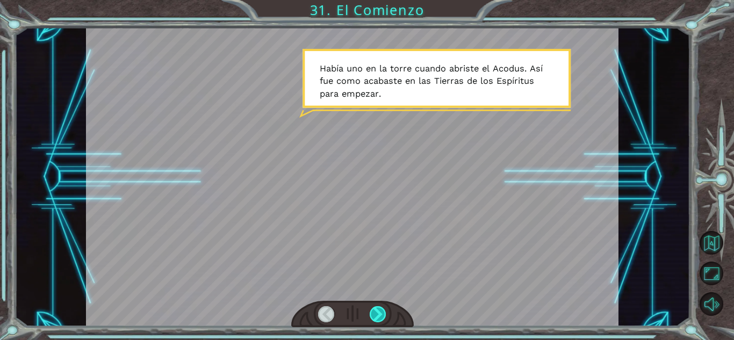
click at [380, 311] on div at bounding box center [378, 314] width 17 height 16
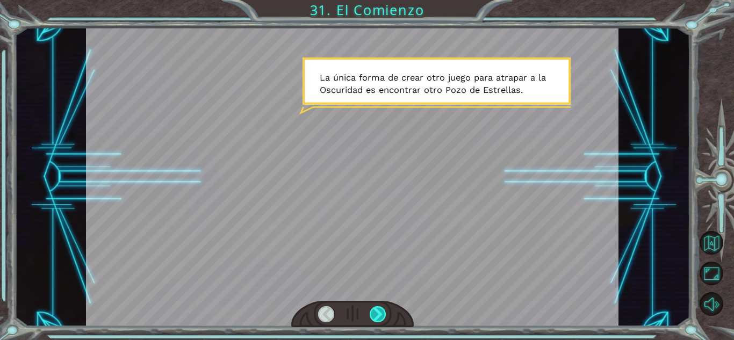
click at [377, 313] on div at bounding box center [378, 314] width 17 height 16
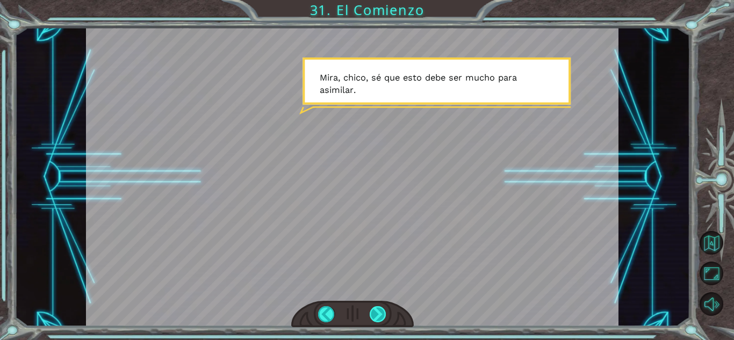
click at [377, 313] on div at bounding box center [378, 314] width 17 height 16
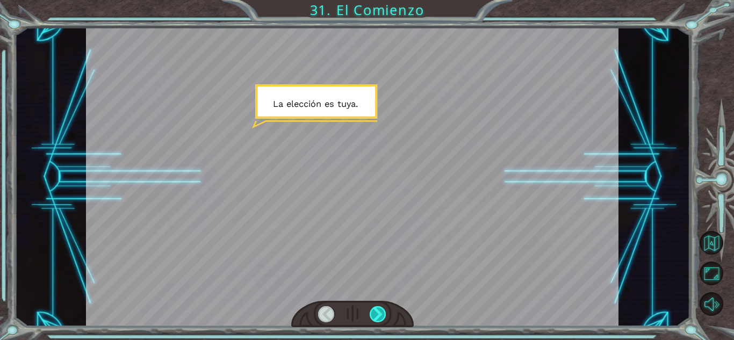
click at [377, 313] on div at bounding box center [378, 314] width 17 height 16
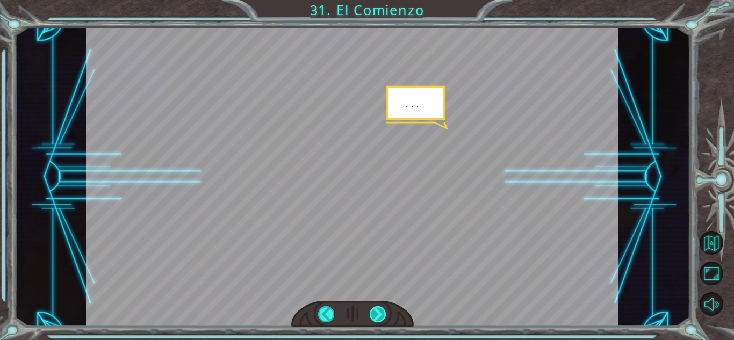
click at [377, 313] on div at bounding box center [378, 314] width 17 height 16
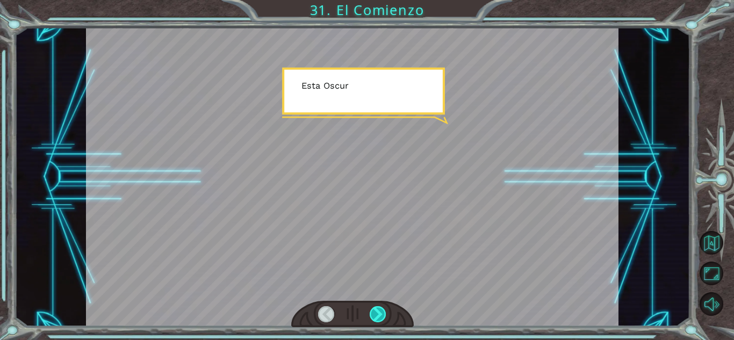
click at [377, 313] on div at bounding box center [378, 314] width 17 height 16
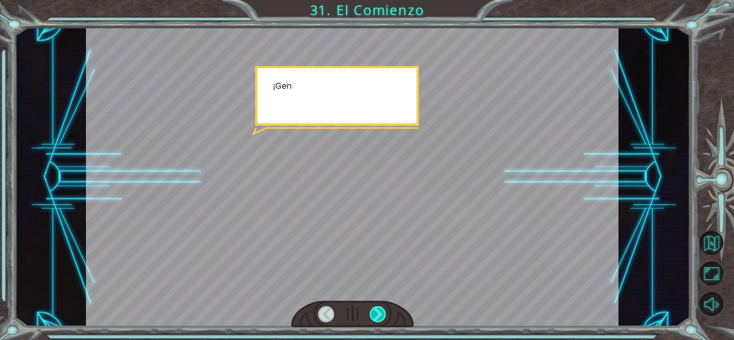
click at [377, 313] on div at bounding box center [378, 314] width 17 height 16
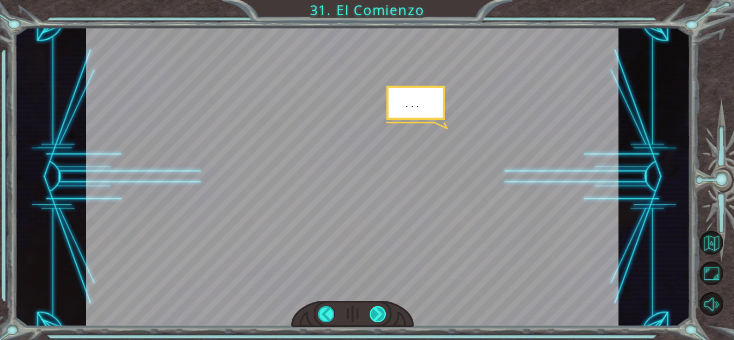
click at [377, 313] on div at bounding box center [378, 314] width 17 height 16
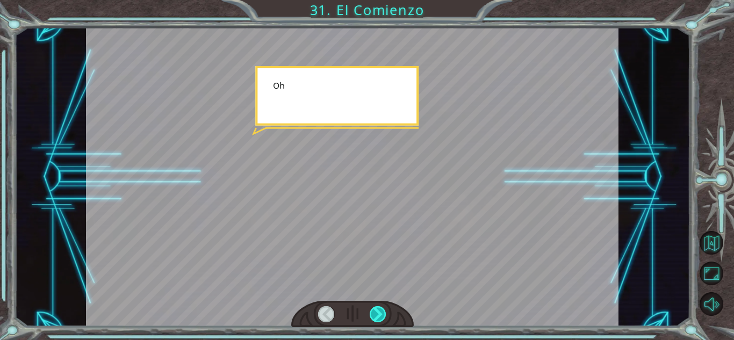
click at [377, 313] on div at bounding box center [378, 314] width 17 height 16
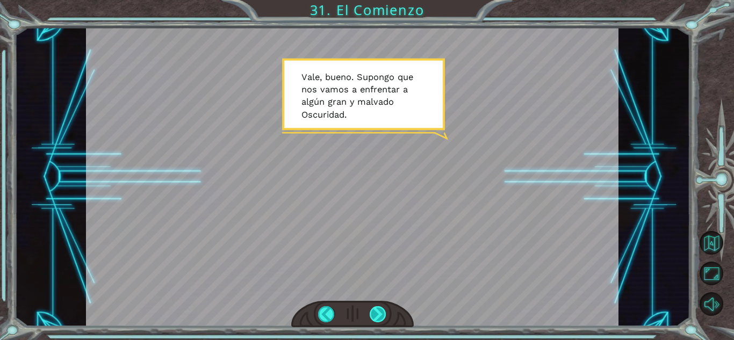
click at [379, 314] on div at bounding box center [378, 314] width 17 height 16
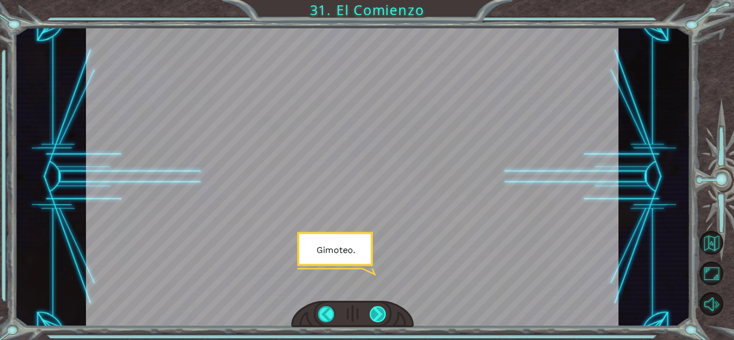
click at [380, 315] on div at bounding box center [378, 314] width 17 height 16
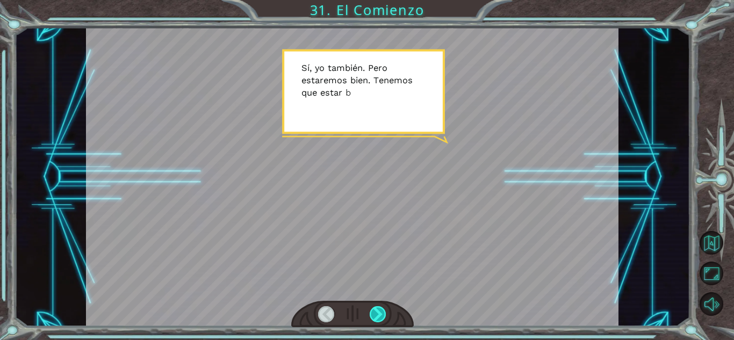
click at [378, 311] on div at bounding box center [378, 314] width 17 height 16
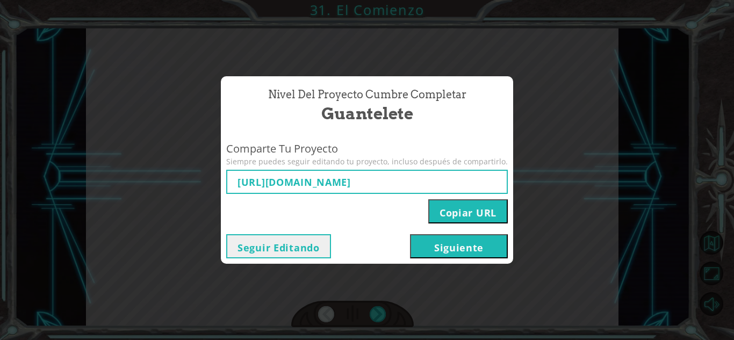
click at [418, 260] on div "Seguir Editando [GEOGRAPHIC_DATA]" at bounding box center [367, 246] width 292 height 35
click at [438, 249] on button "Siguiente" at bounding box center [459, 246] width 98 height 24
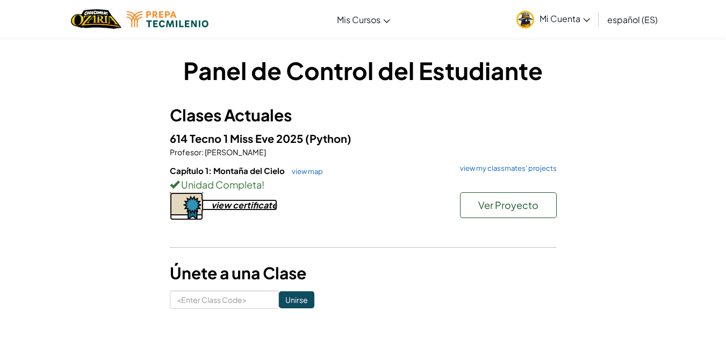
click at [266, 207] on div "view certificate" at bounding box center [244, 204] width 66 height 11
click at [298, 174] on link "view map" at bounding box center [305, 171] width 37 height 9
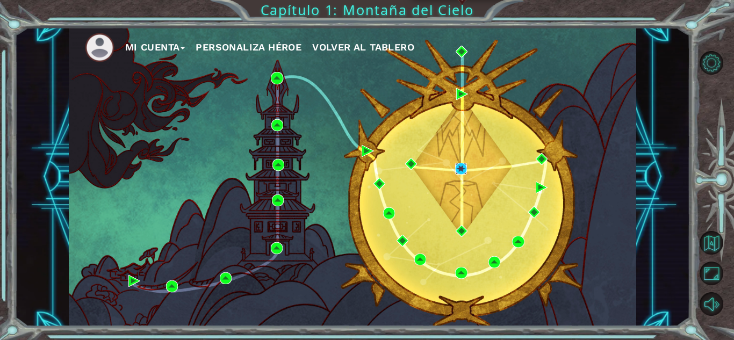
click at [458, 171] on img at bounding box center [461, 169] width 12 height 12
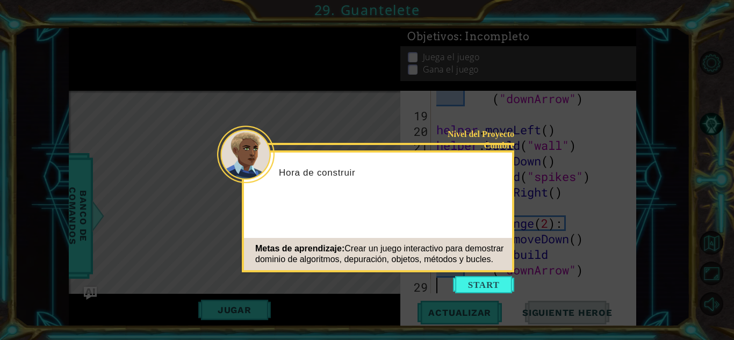
scroll to position [343, 0]
click at [469, 281] on button "Start" at bounding box center [483, 284] width 61 height 17
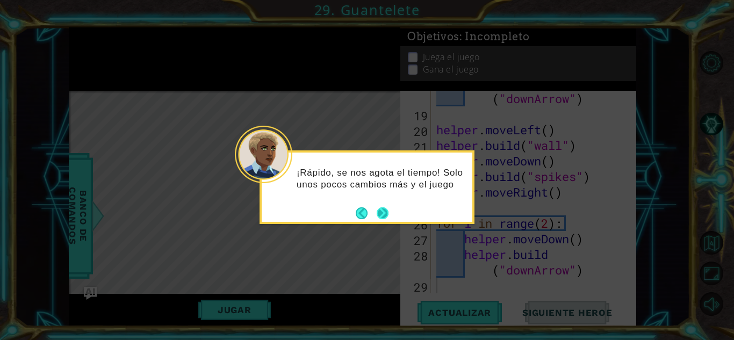
click at [387, 214] on button "Next" at bounding box center [383, 213] width 12 height 12
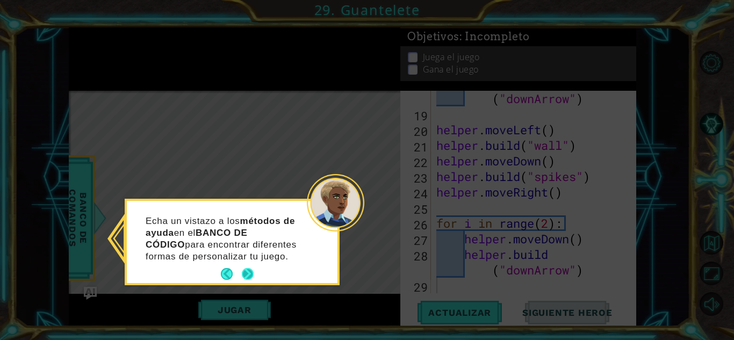
click at [249, 274] on button "Next" at bounding box center [248, 274] width 12 height 12
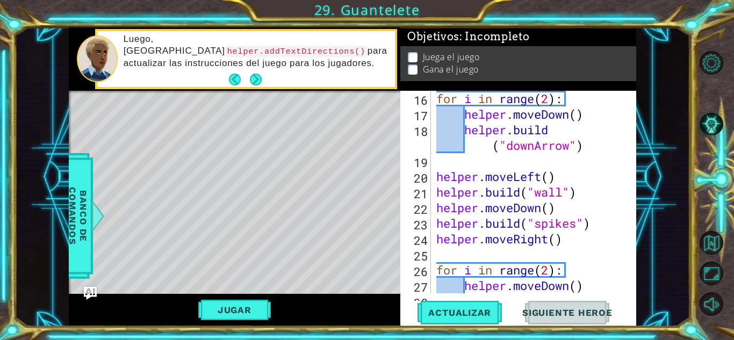
scroll to position [299, 0]
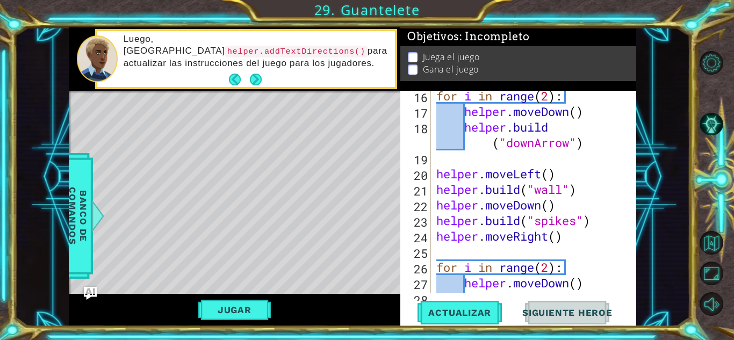
click at [525, 132] on div "for i in range ( 2 ) : helper . moveDown ( ) helper . build ( "downArrow" ) hel…" at bounding box center [532, 212] width 197 height 249
type textarea "[DOMAIN_NAME]("downArrow")"
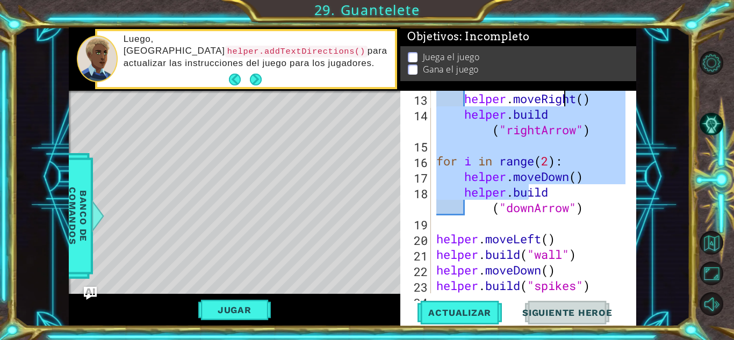
scroll to position [0, 0]
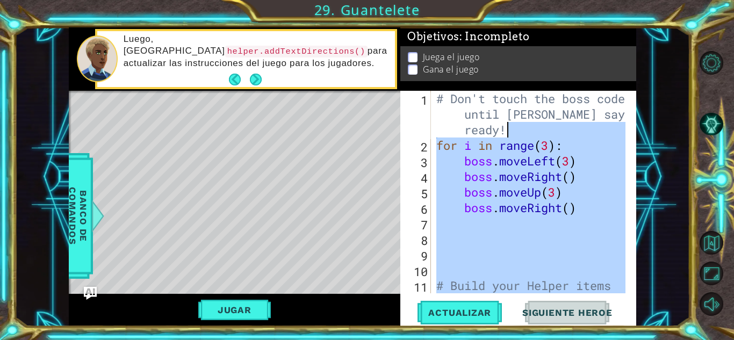
drag, startPoint x: 525, startPoint y: 132, endPoint x: 478, endPoint y: 257, distance: 133.4
click at [478, 257] on div "# Don't touch the boss code until [PERSON_NAME] says you're ready! for i in ran…" at bounding box center [532, 231] width 197 height 281
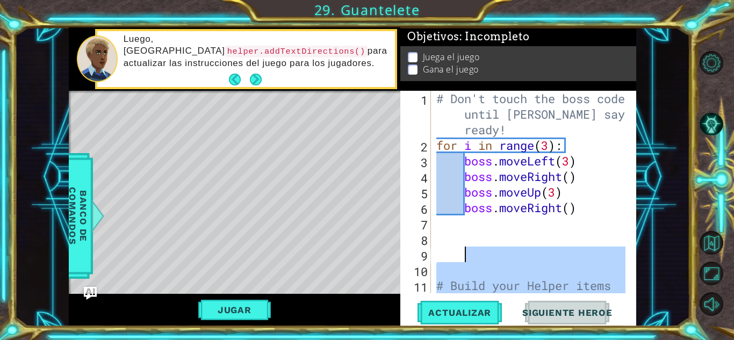
click at [464, 253] on div "# Don't touch the boss code until [PERSON_NAME] says you're ready! for i in ran…" at bounding box center [529, 192] width 191 height 203
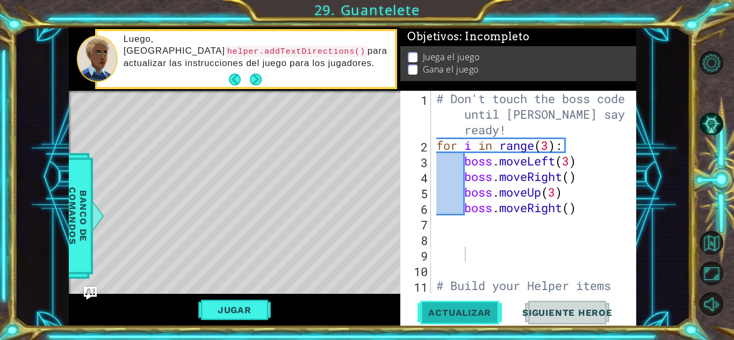
click at [441, 316] on span "Actualizar" at bounding box center [460, 312] width 84 height 11
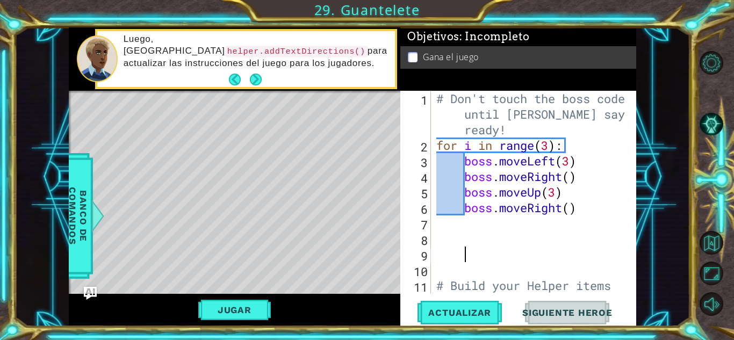
type textarea "}"
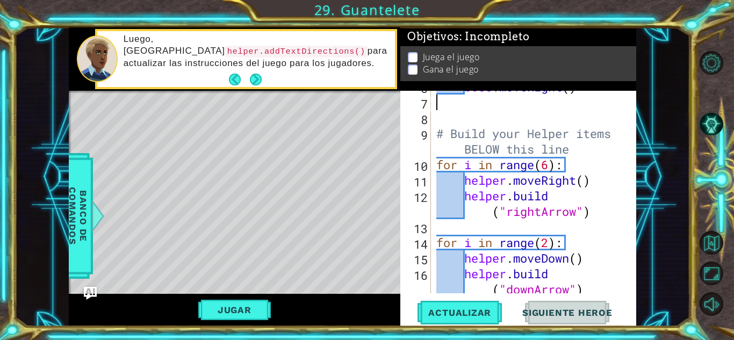
scroll to position [123, 0]
click at [477, 223] on div "boss . moveRight ( ) # Build your Helper items BELOW this line for i in range (…" at bounding box center [532, 202] width 197 height 249
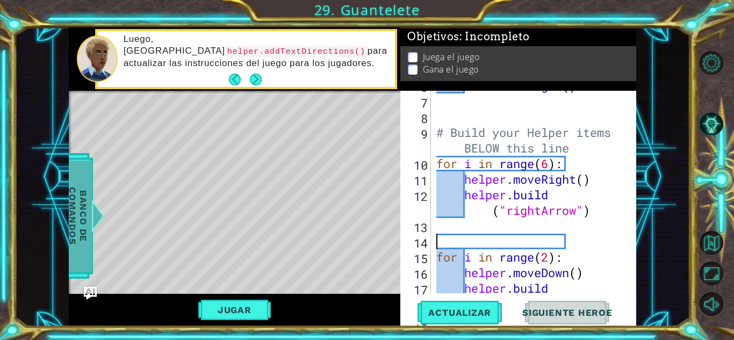
click at [80, 212] on span "Banco de comandos" at bounding box center [78, 215] width 28 height 111
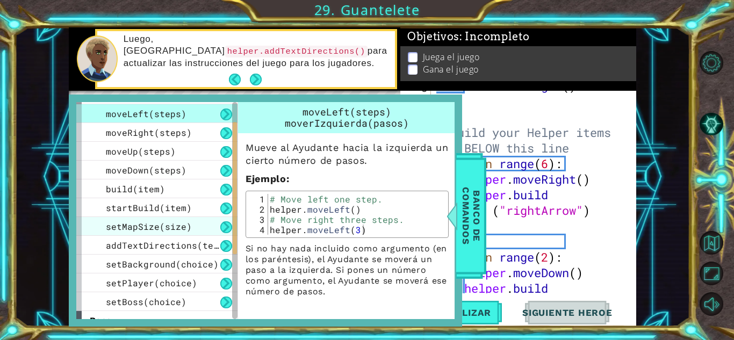
scroll to position [34, 0]
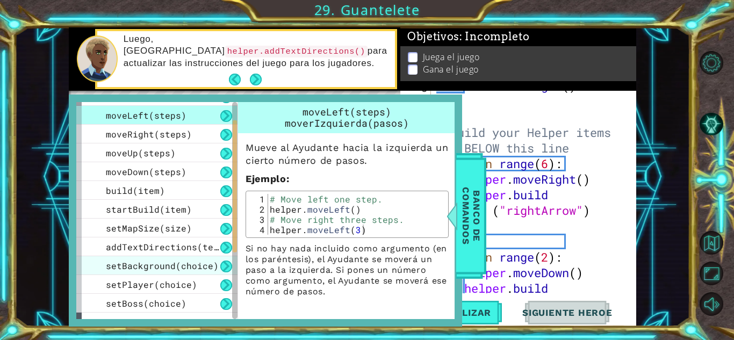
click at [136, 259] on div "setBackground(choice)" at bounding box center [156, 265] width 161 height 19
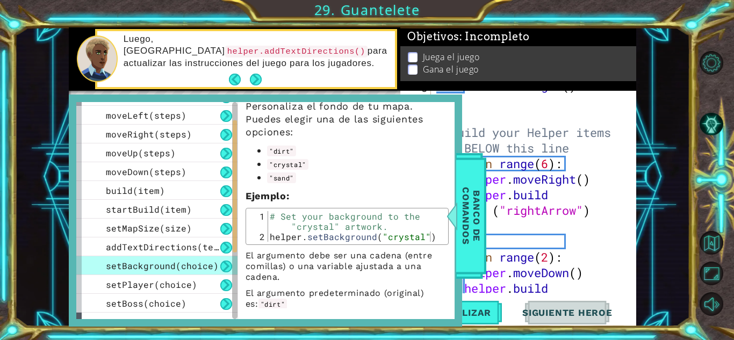
scroll to position [48, 0]
